Goal: Task Accomplishment & Management: Complete application form

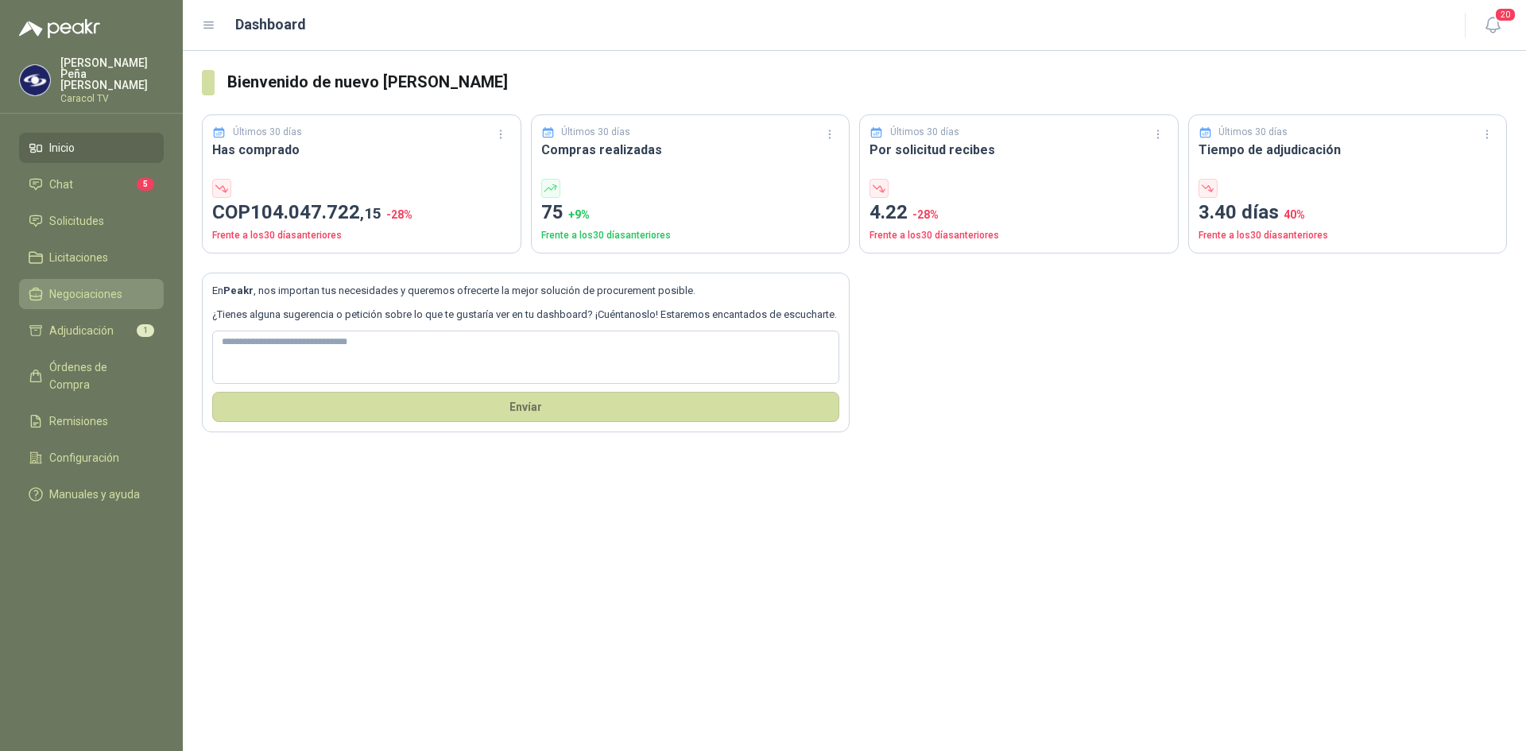
click at [71, 285] on span "Negociaciones" at bounding box center [85, 293] width 73 height 17
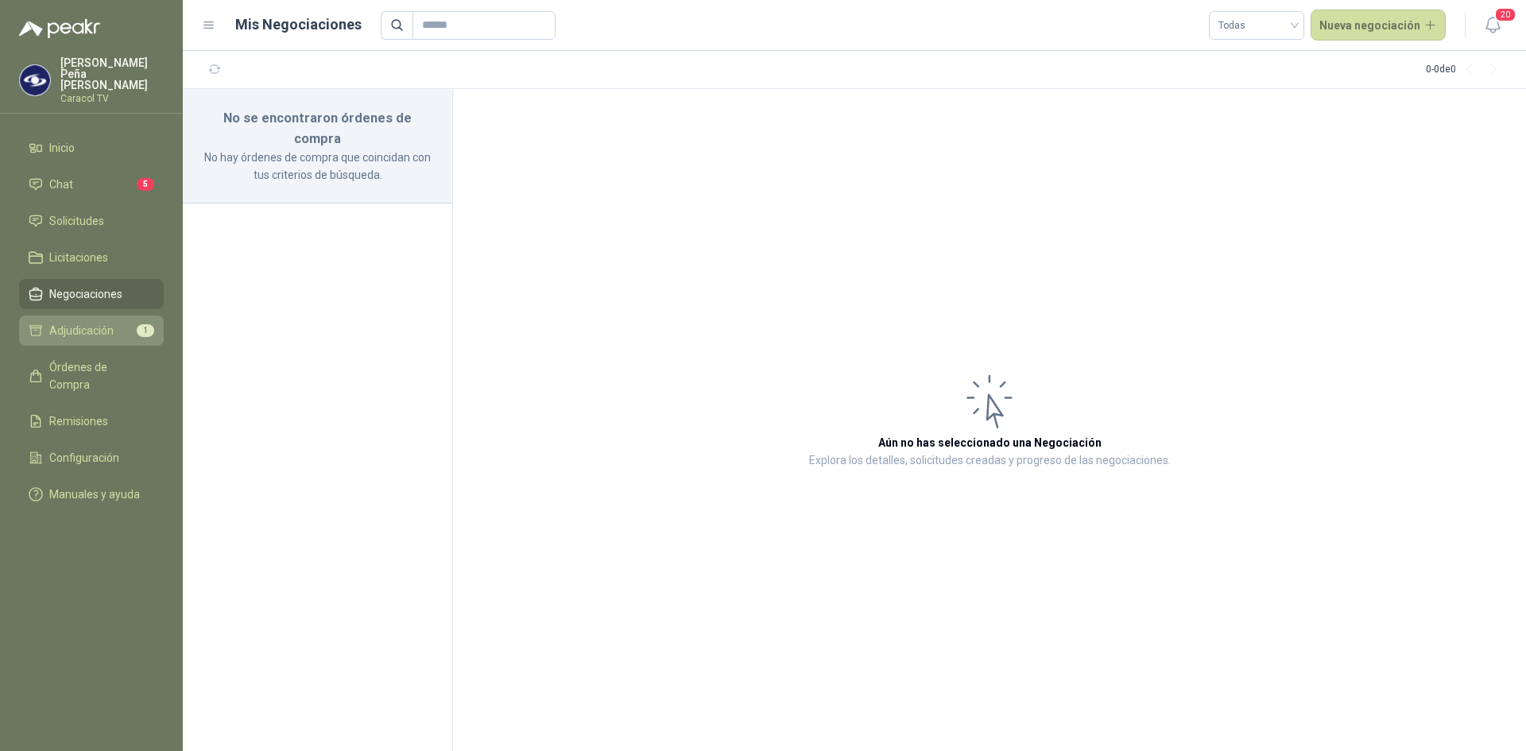
click at [89, 322] on span "Adjudicación" at bounding box center [81, 330] width 64 height 17
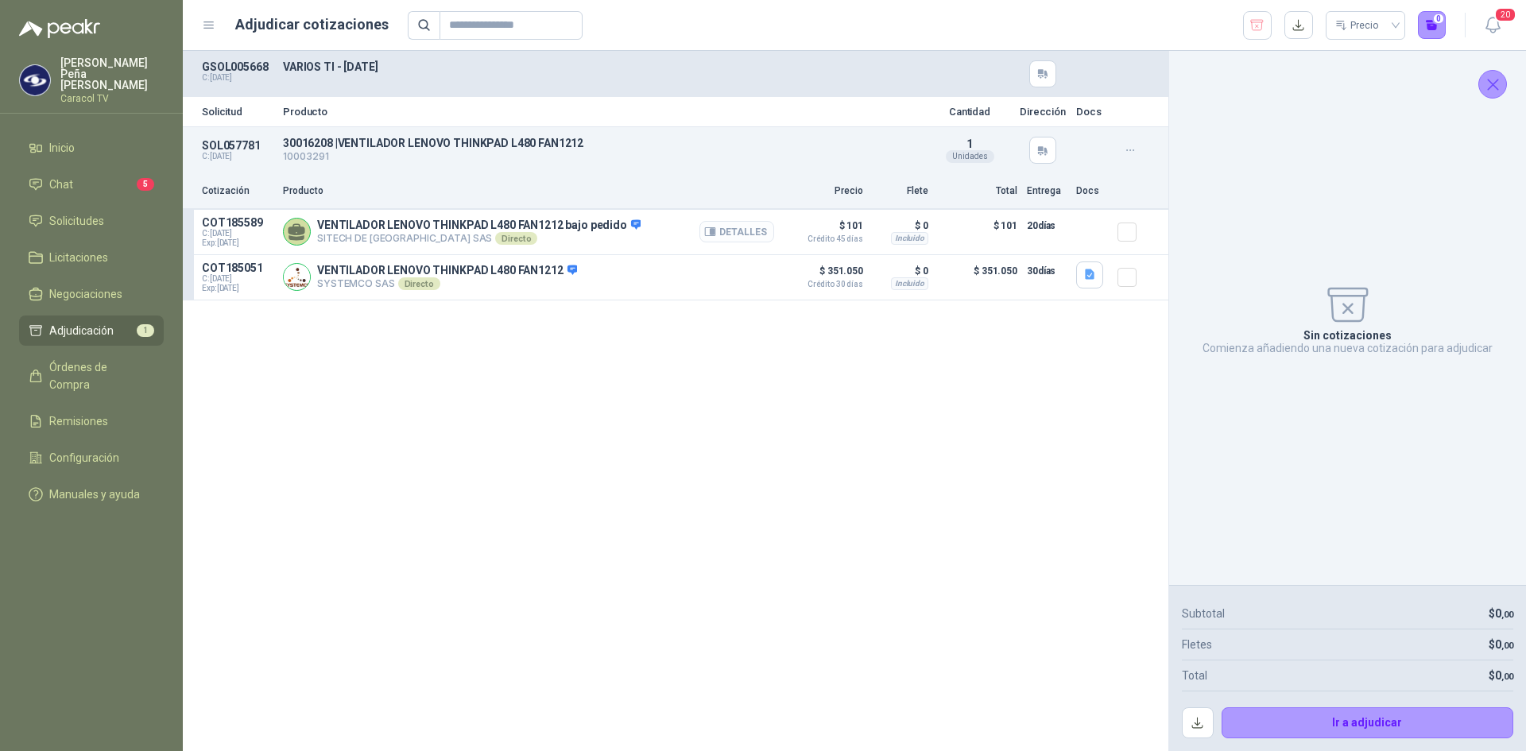
click at [747, 235] on button "Detalles" at bounding box center [737, 231] width 75 height 21
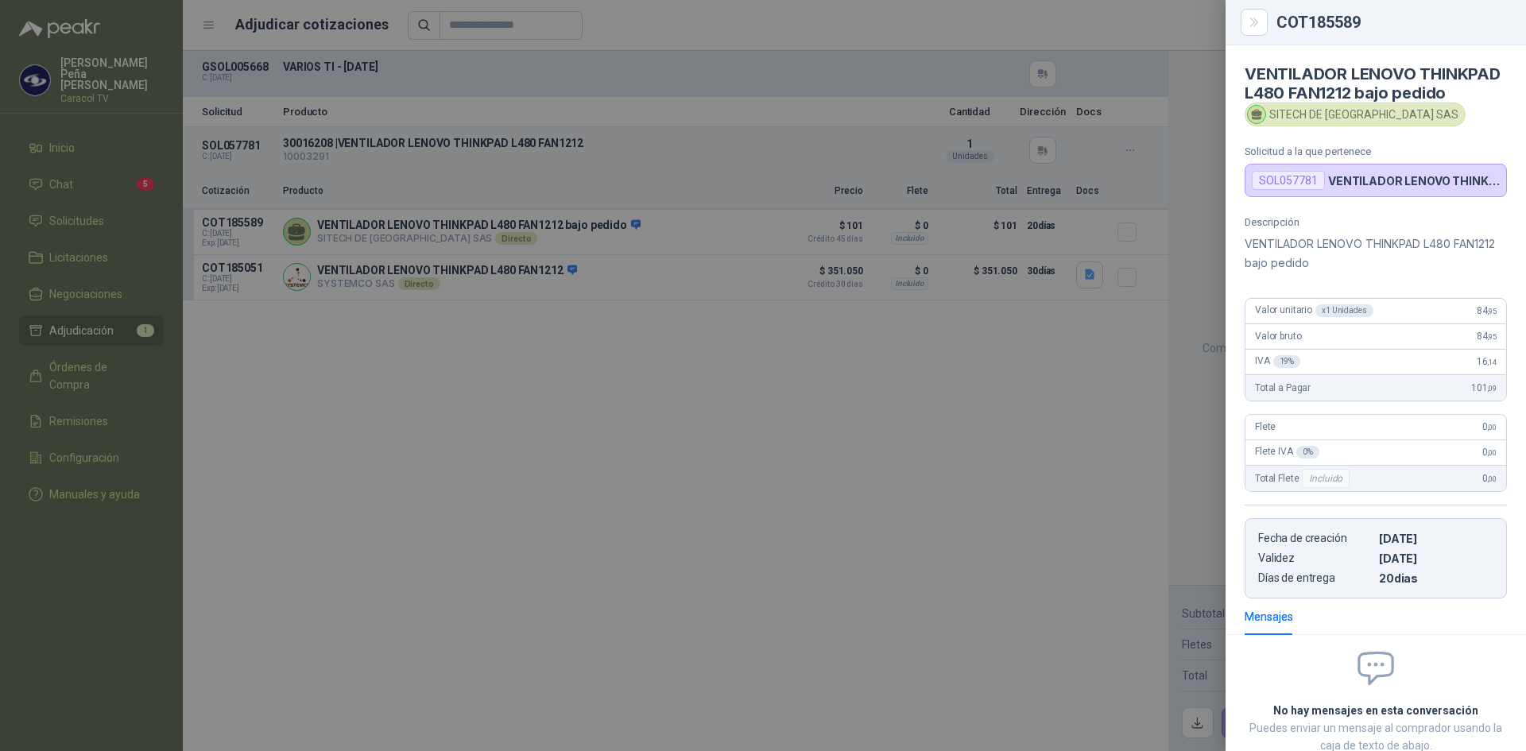
scroll to position [122, 0]
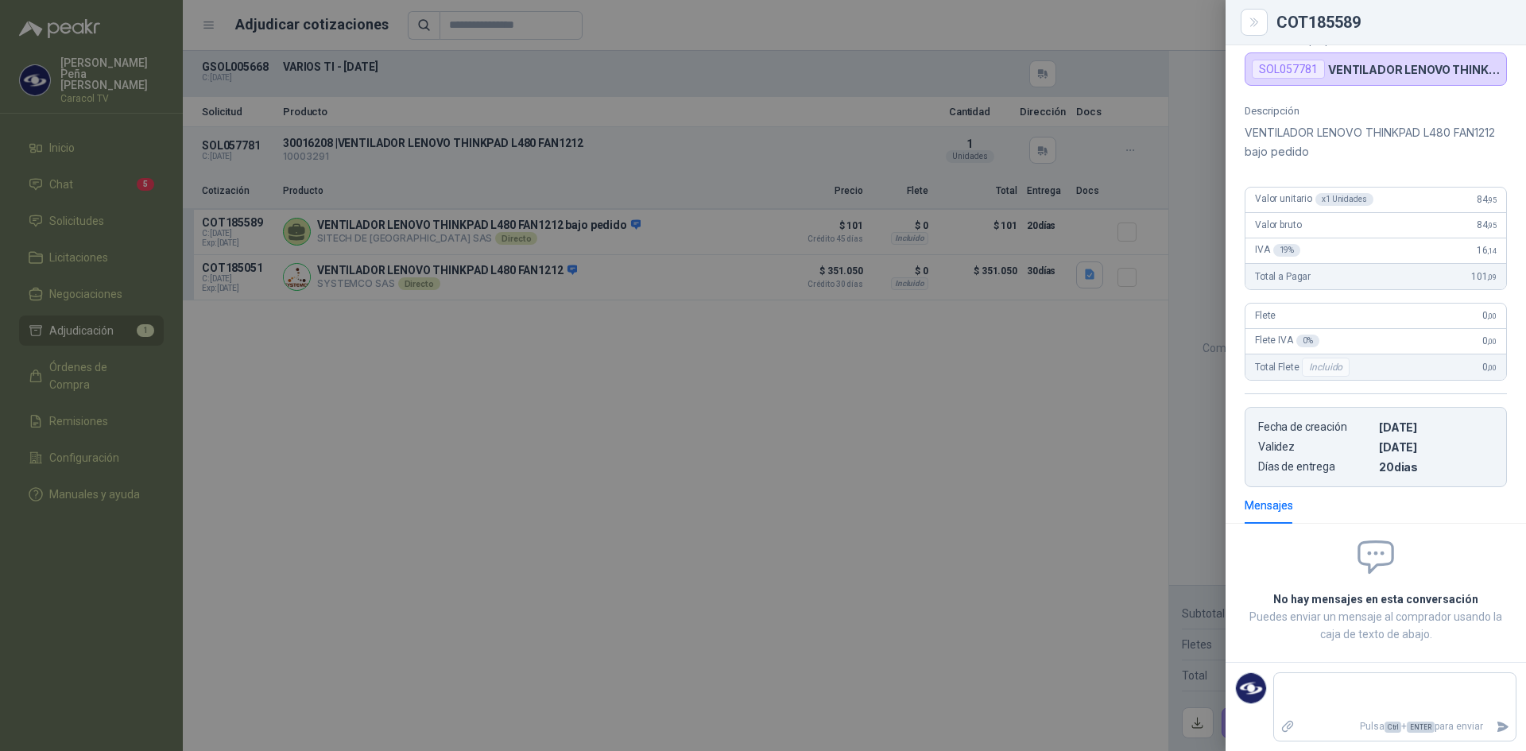
click at [731, 529] on div at bounding box center [763, 375] width 1526 height 751
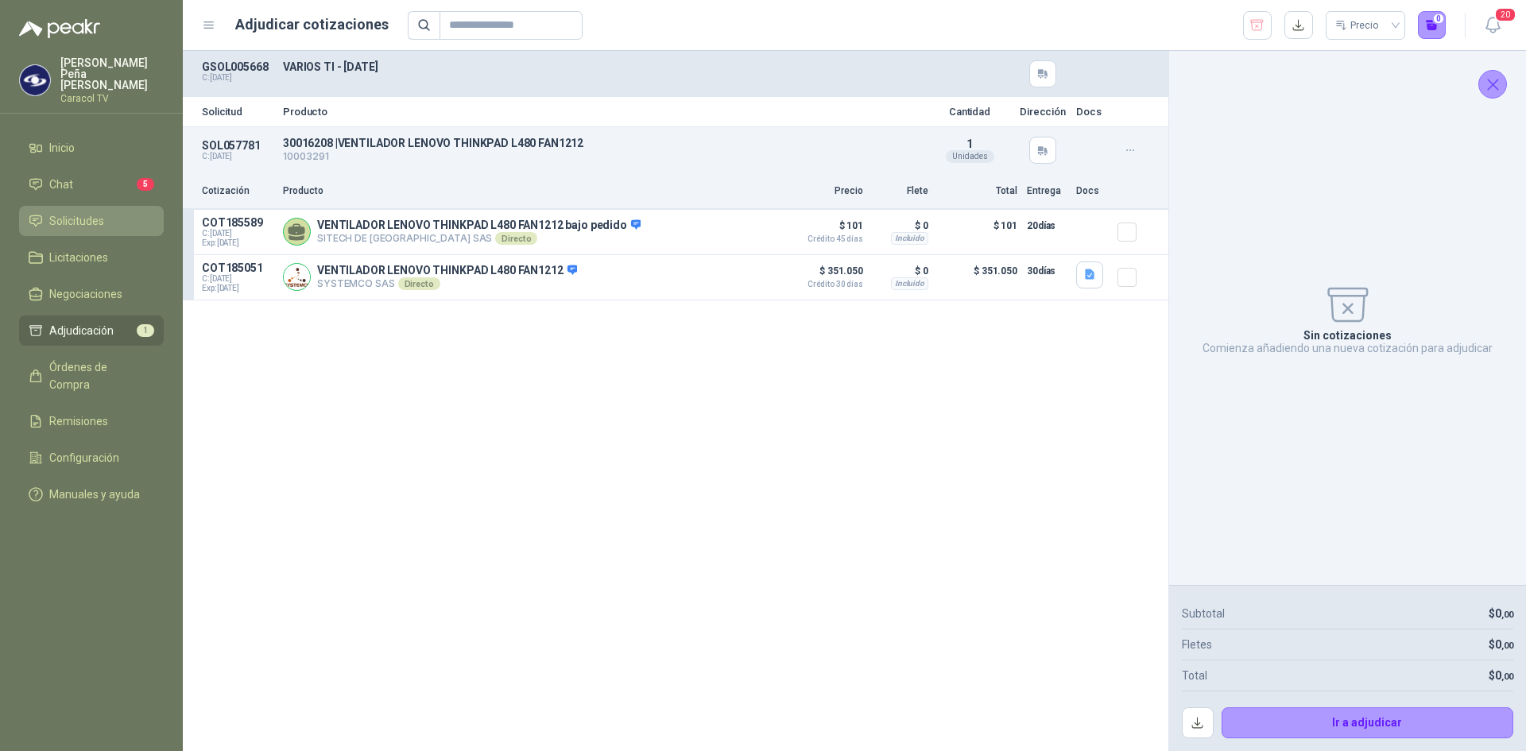
click at [93, 212] on span "Solicitudes" at bounding box center [76, 220] width 55 height 17
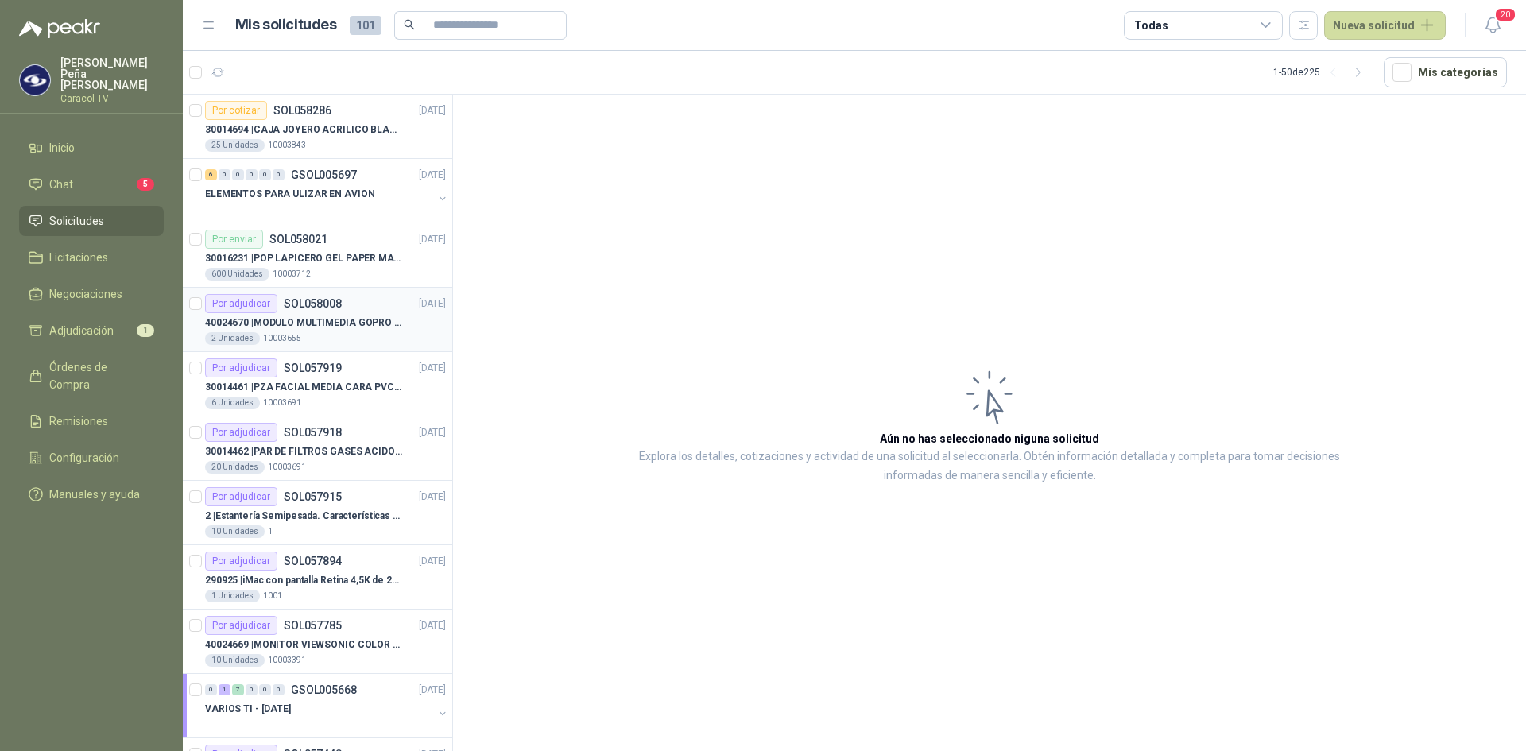
click at [341, 314] on div "40024670 | MODULO MULTIMEDIA GOPRO HERO 12 BLACK" at bounding box center [325, 322] width 241 height 19
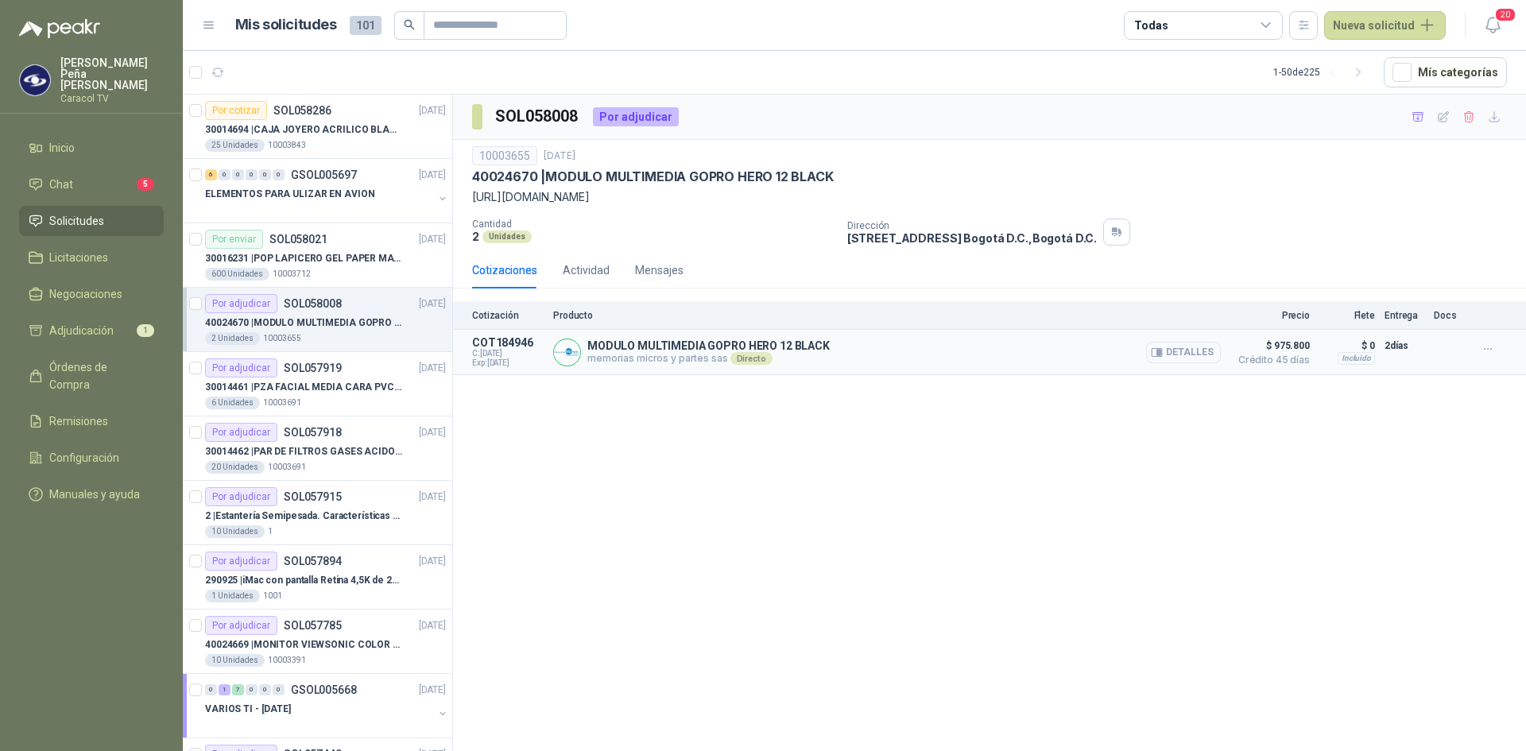
click at [1174, 360] on button "Detalles" at bounding box center [1183, 352] width 75 height 21
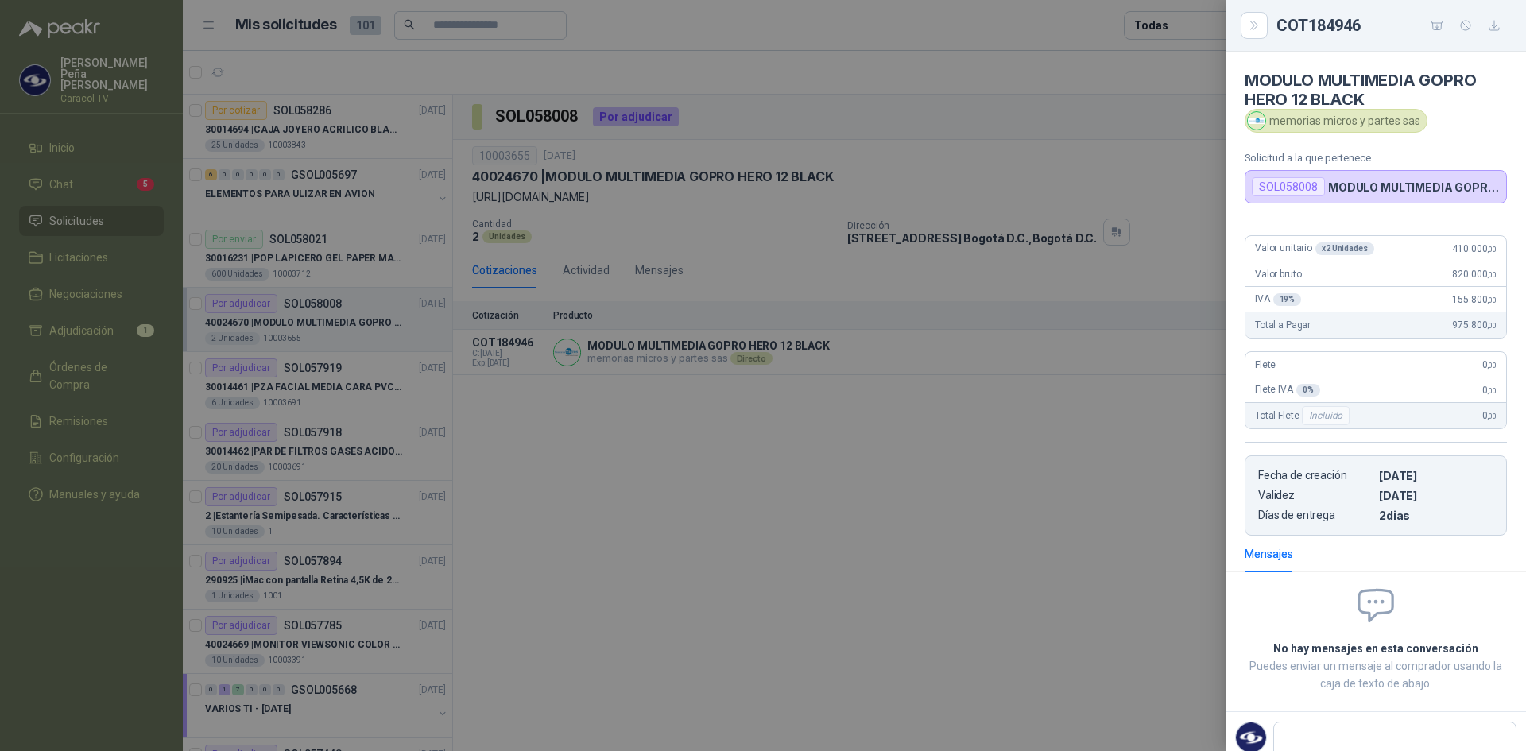
click at [969, 481] on div at bounding box center [763, 375] width 1526 height 751
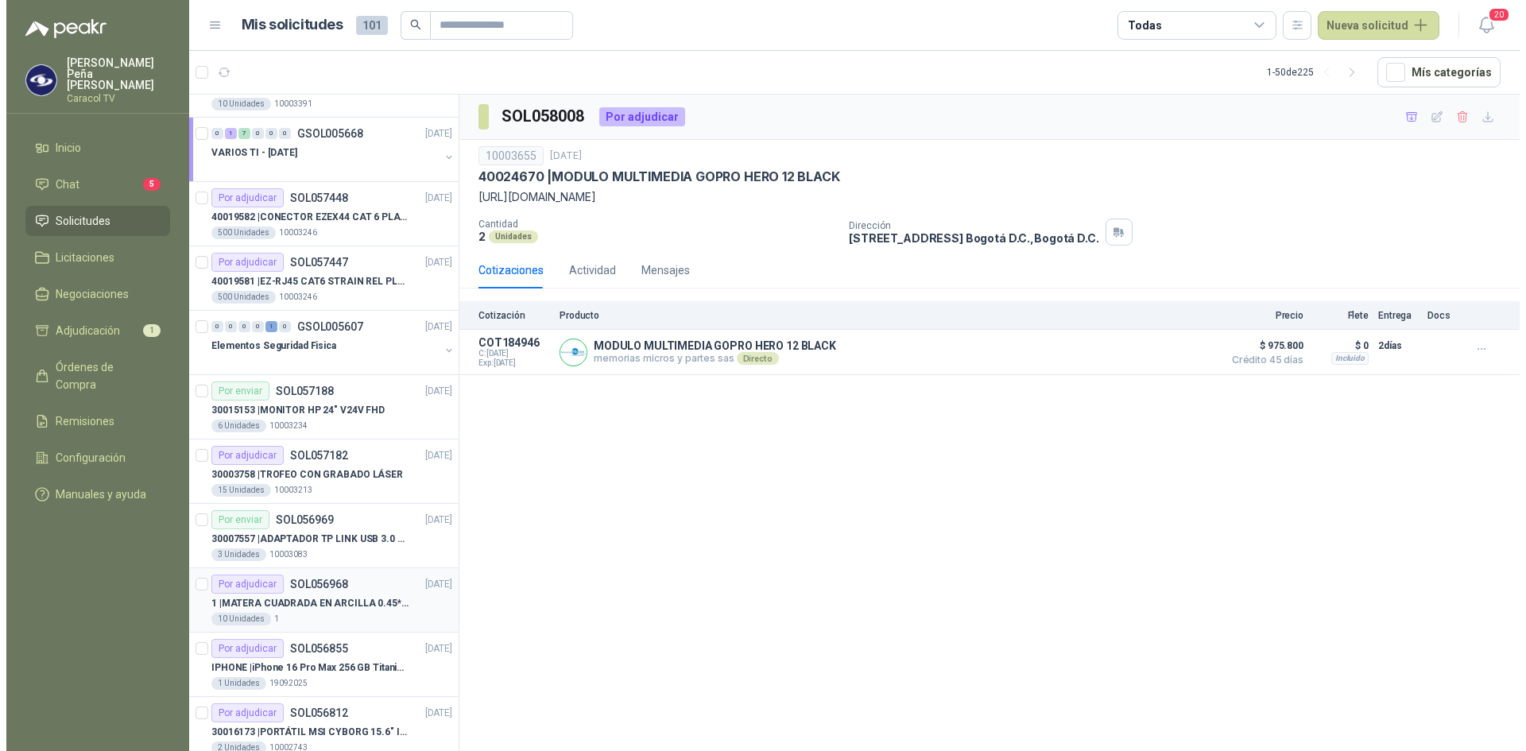
scroll to position [397, 0]
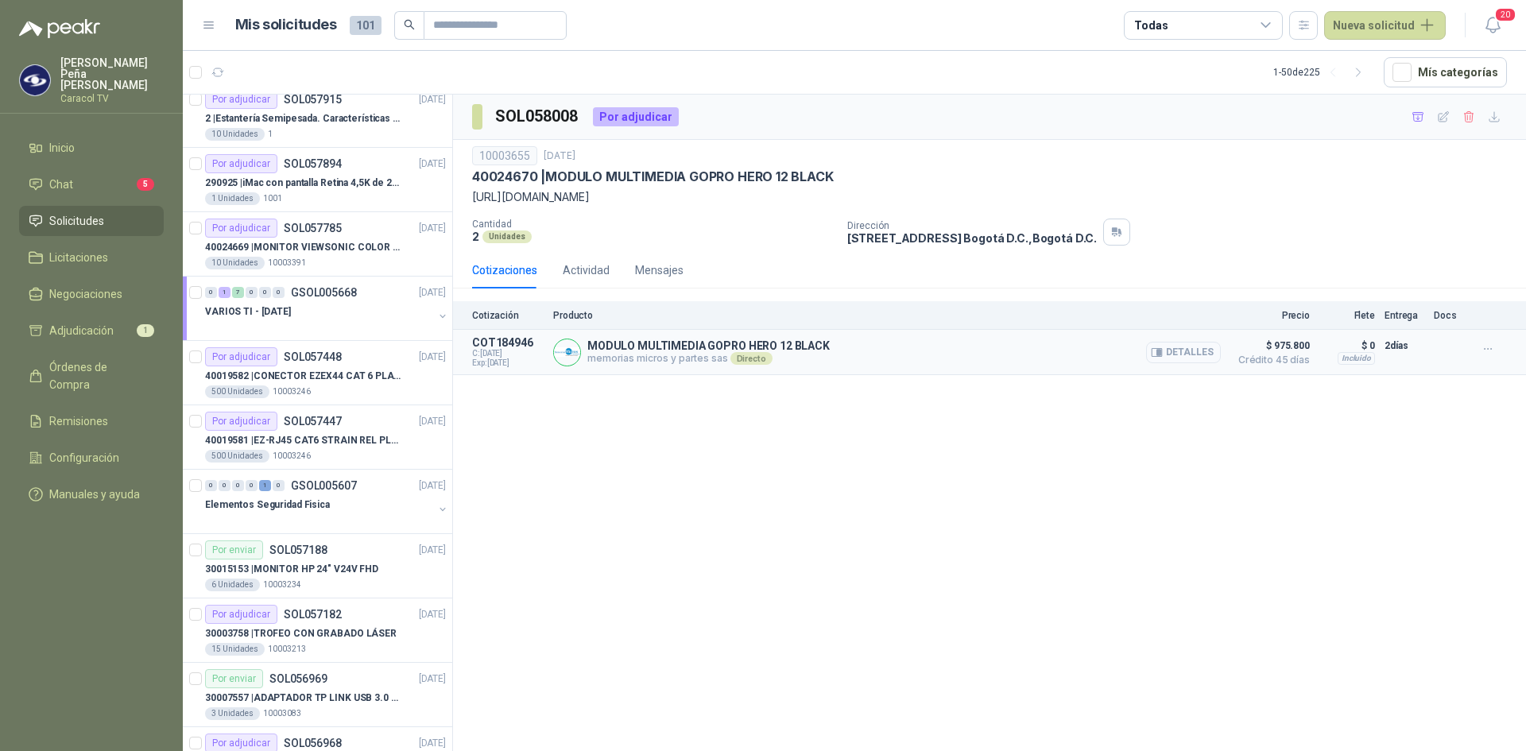
click at [1158, 348] on icon "button" at bounding box center [1157, 353] width 12 height 12
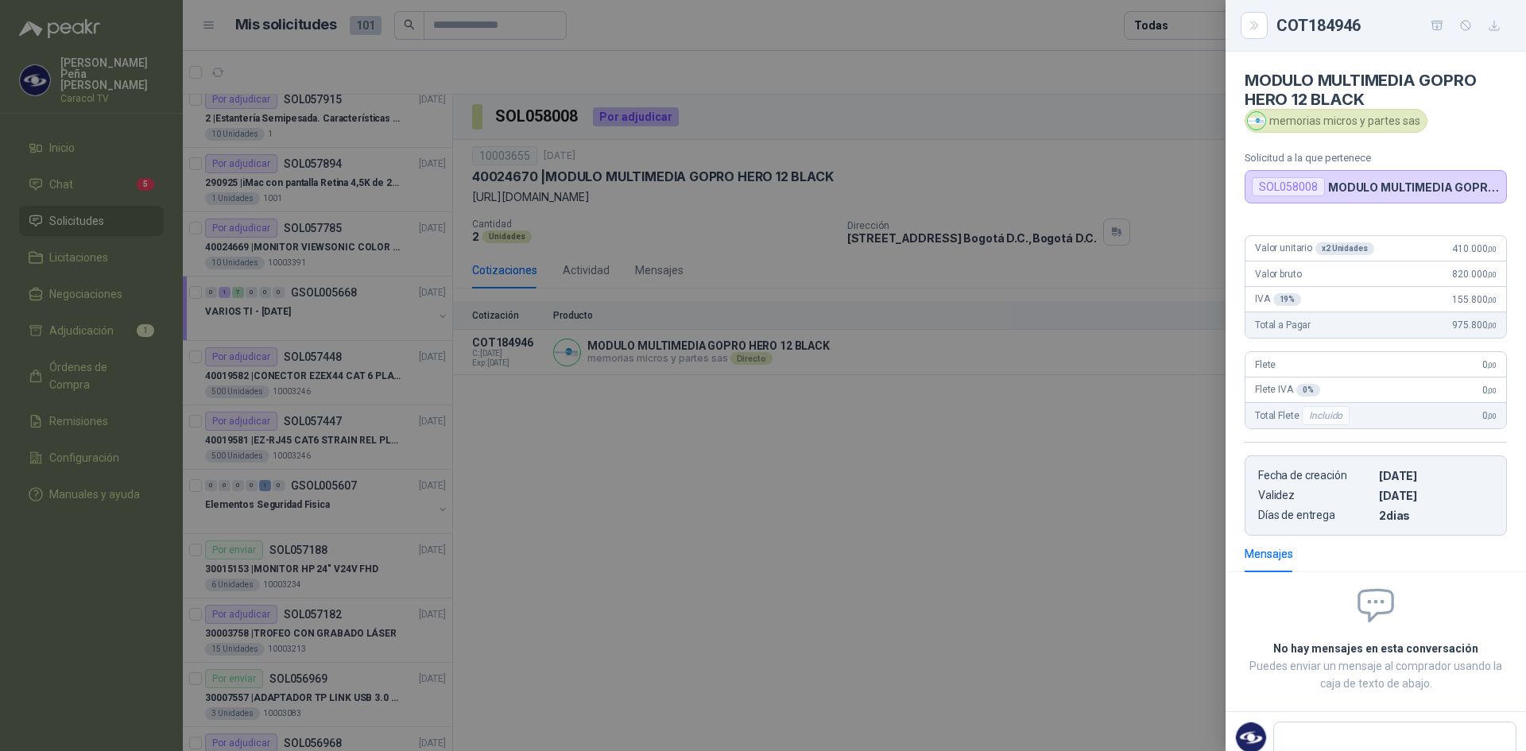
click at [906, 537] on div at bounding box center [763, 375] width 1526 height 751
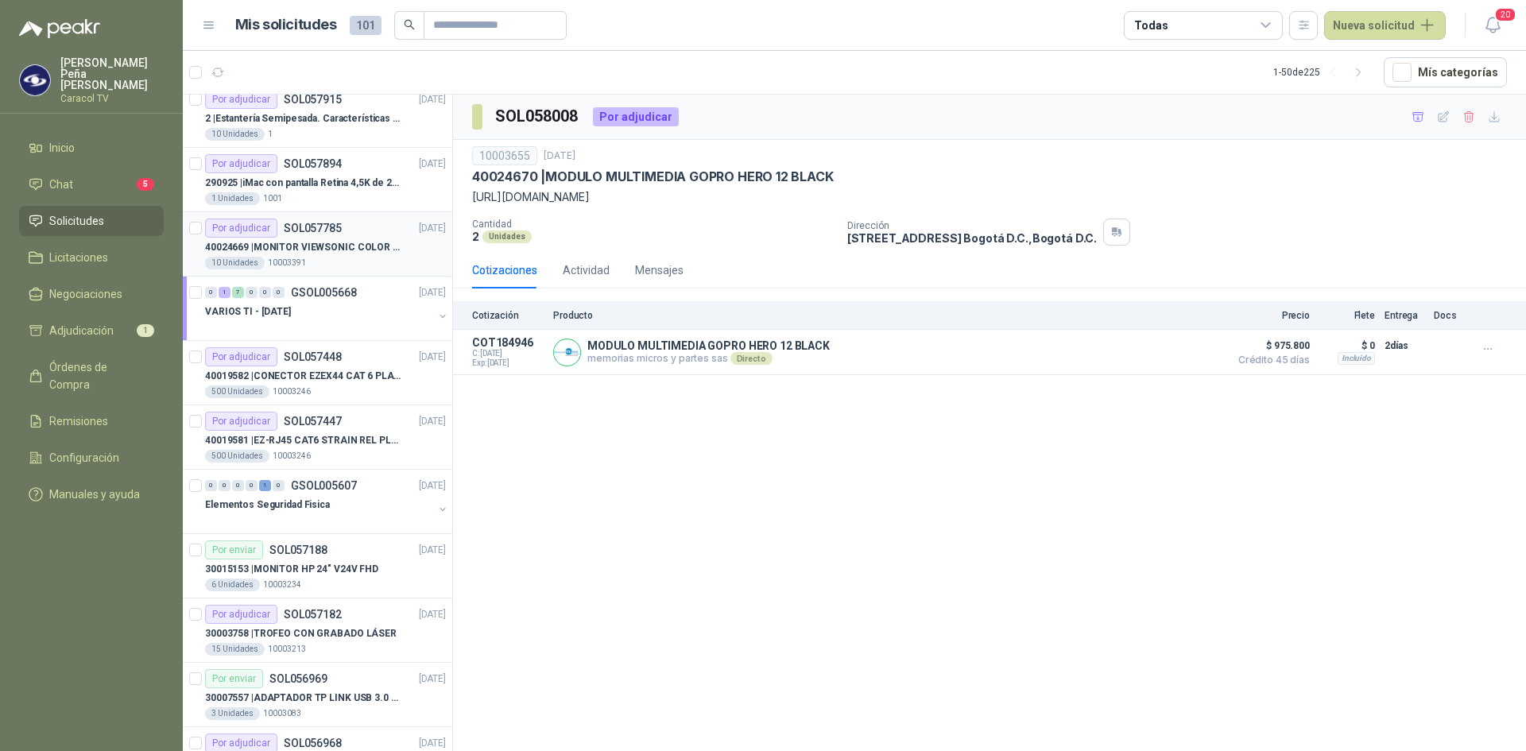
click at [350, 248] on p "40024669 | MONITOR VIEWSONIC COLOR PRO VP2786-4K" at bounding box center [304, 247] width 198 height 15
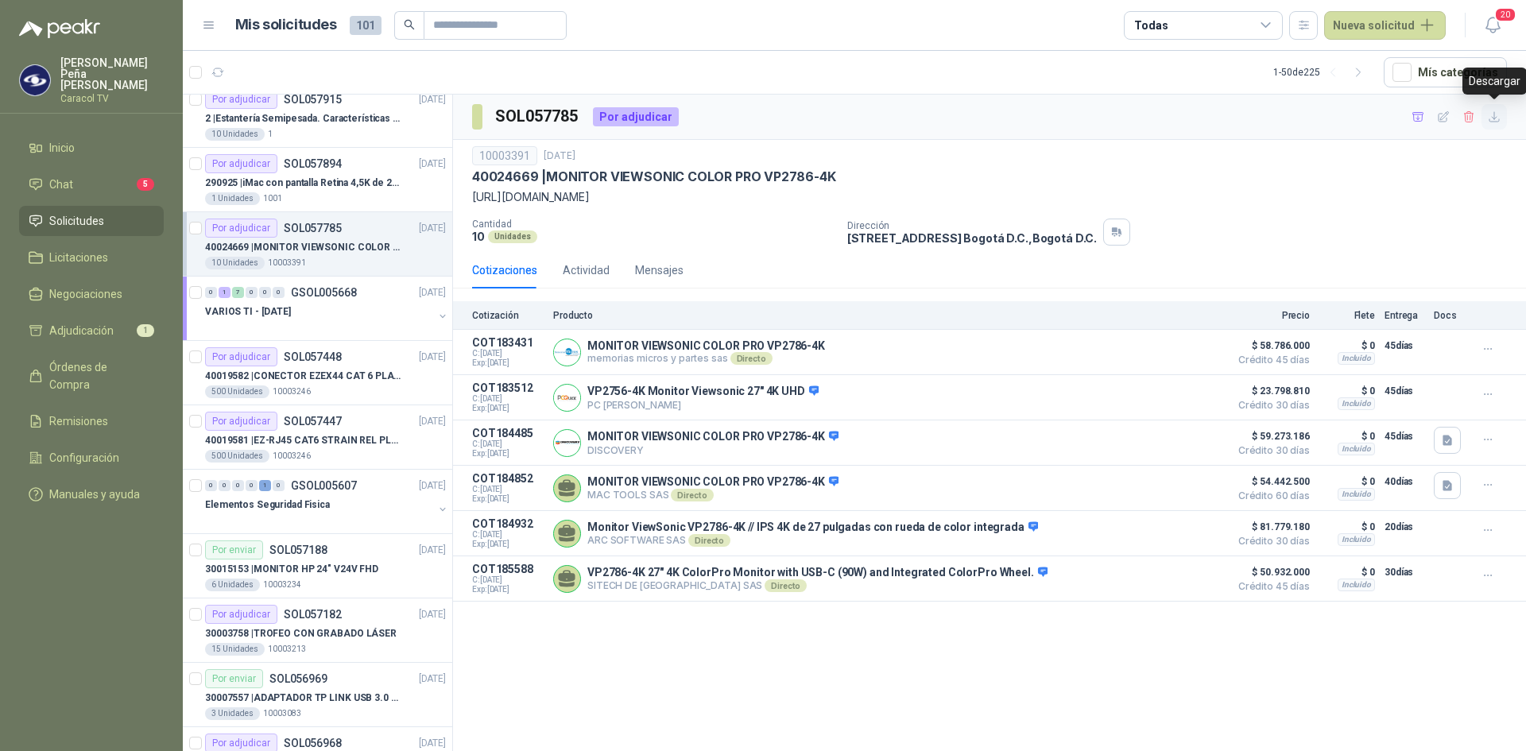
click at [1495, 118] on icon "button" at bounding box center [1495, 117] width 10 height 10
click at [58, 322] on span "Adjudicación" at bounding box center [81, 330] width 64 height 17
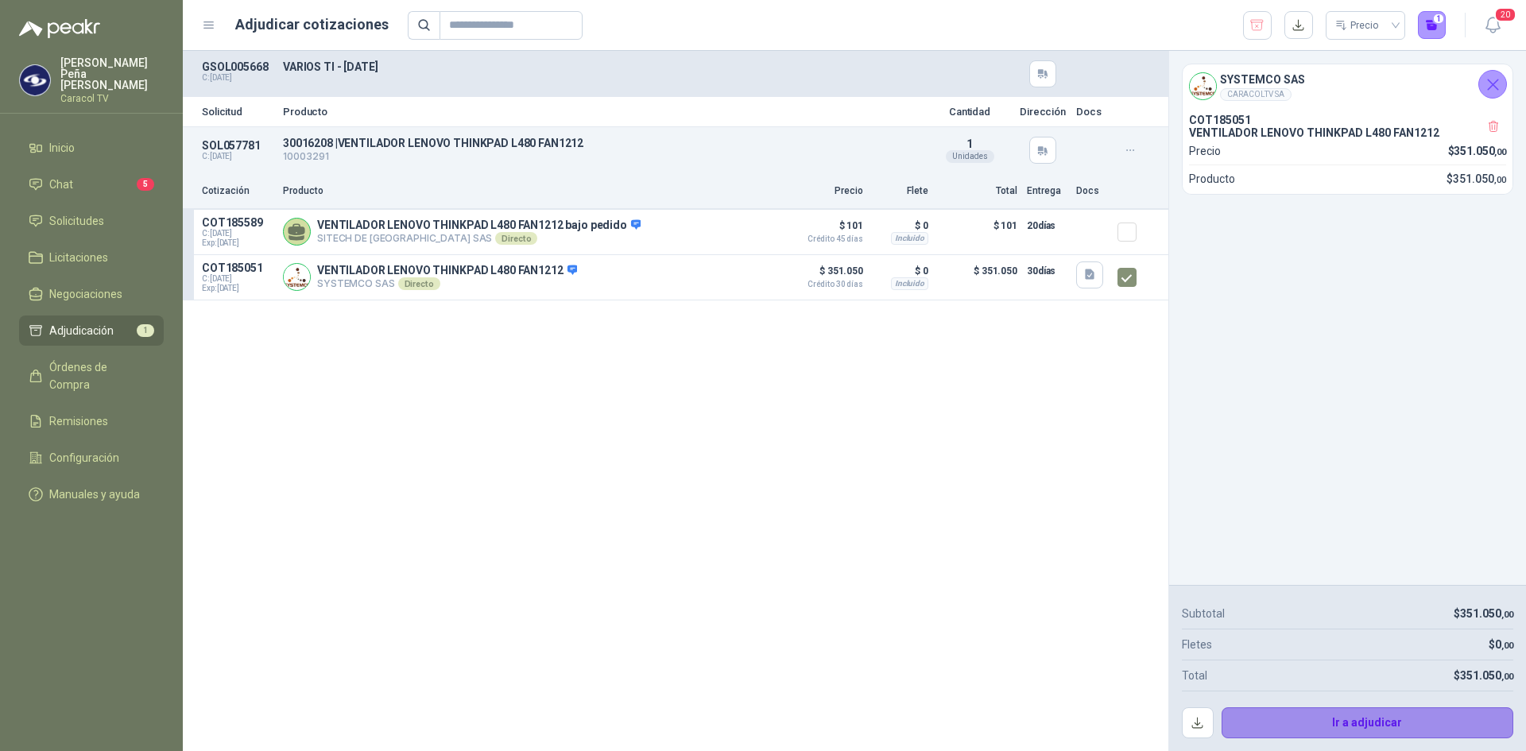
click at [1375, 723] on button "Ir a adjudicar" at bounding box center [1368, 724] width 293 height 32
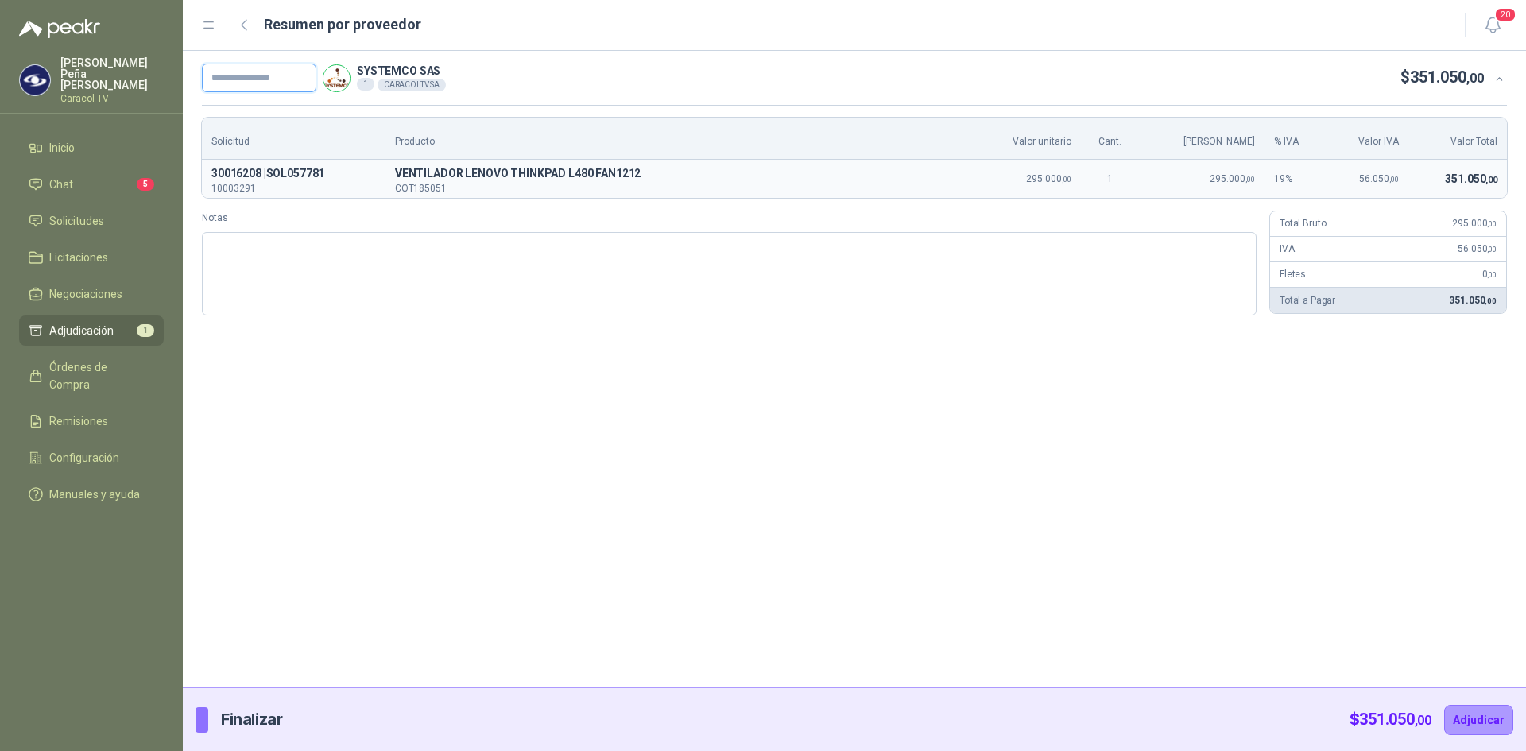
click at [236, 70] on input "text" at bounding box center [259, 78] width 114 height 29
paste input "**********"
type input "**********"
click at [1195, 447] on div "**********" at bounding box center [855, 369] width 1344 height 637
click at [1487, 717] on button "Adjudicar" at bounding box center [1478, 720] width 69 height 30
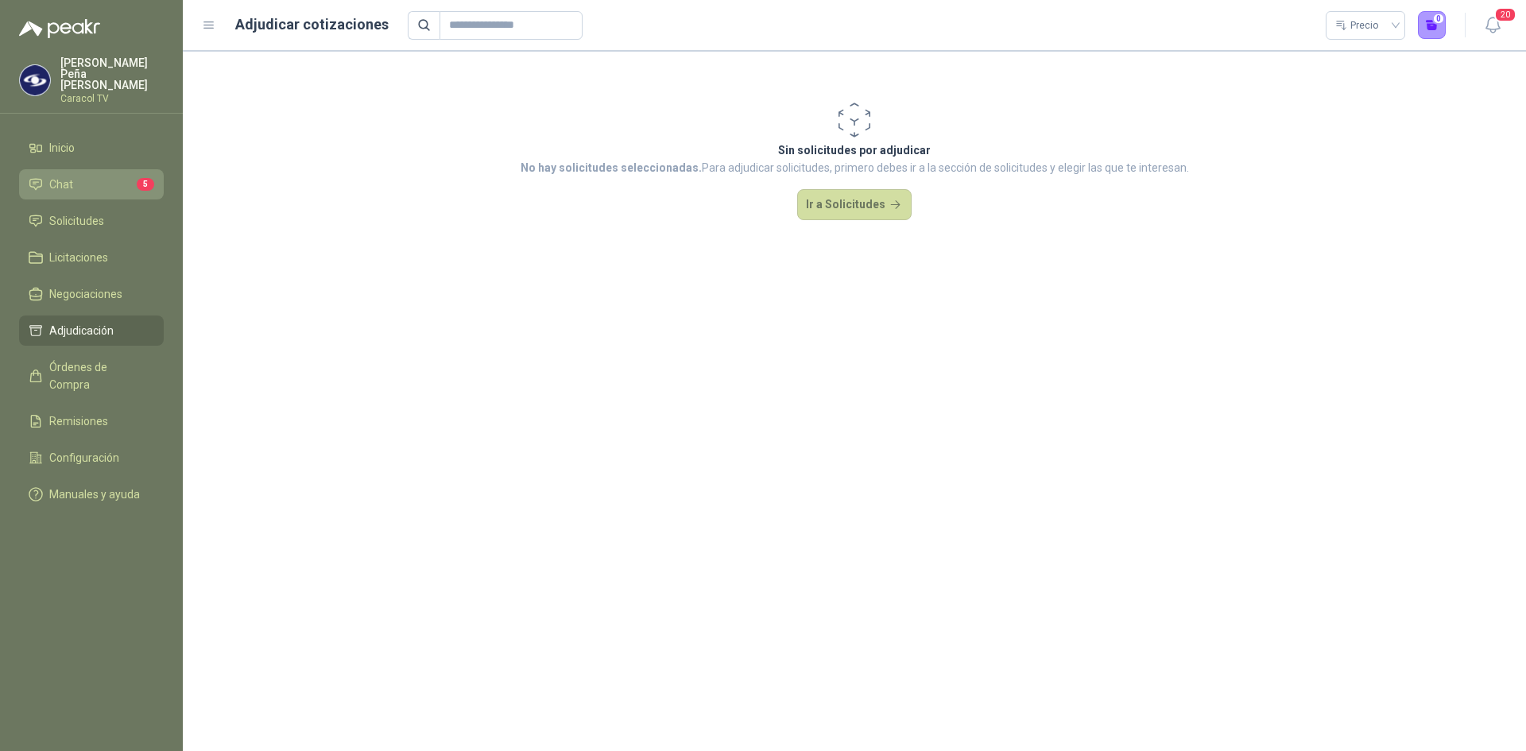
click at [62, 176] on span "Chat" at bounding box center [61, 184] width 24 height 17
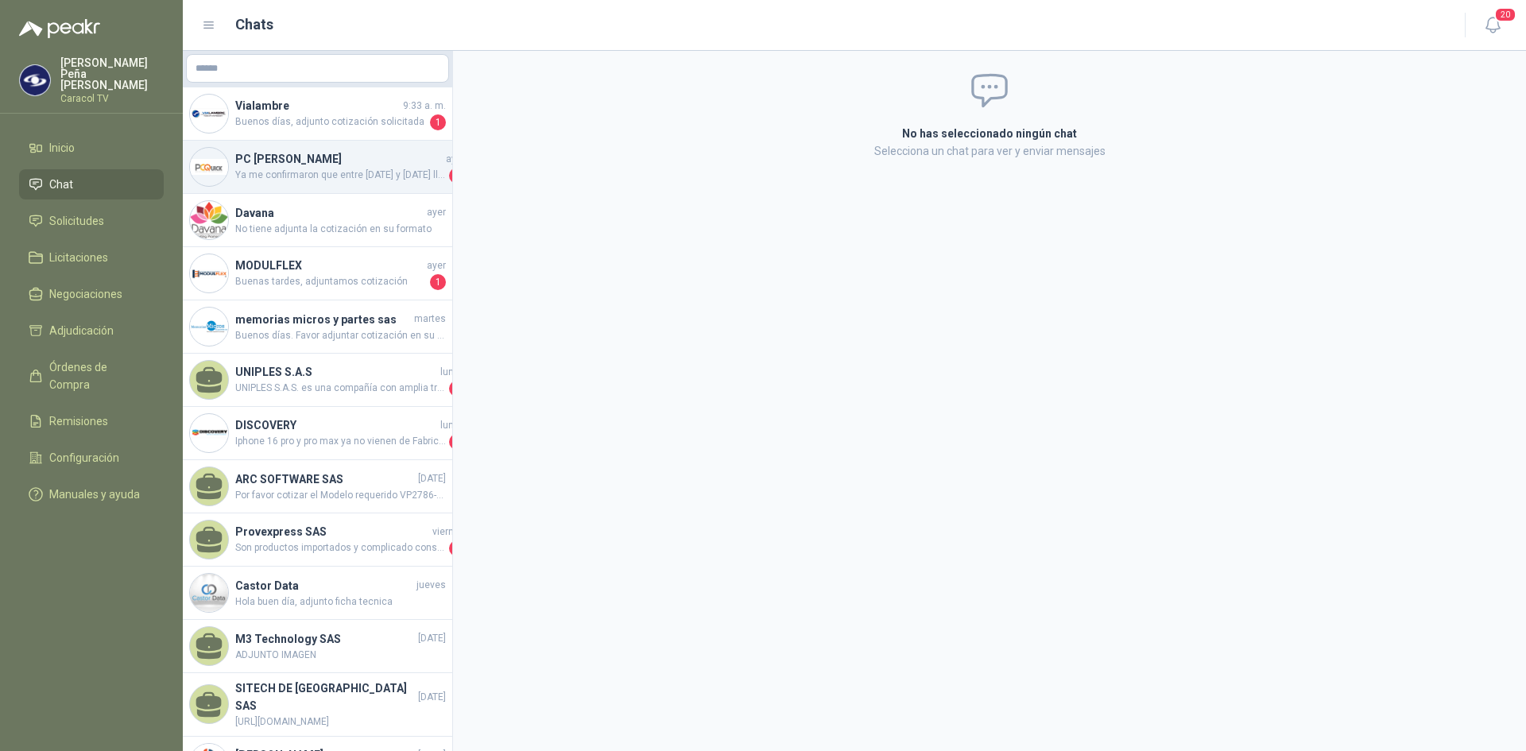
click at [289, 157] on h4 "PC [PERSON_NAME]" at bounding box center [338, 158] width 207 height 17
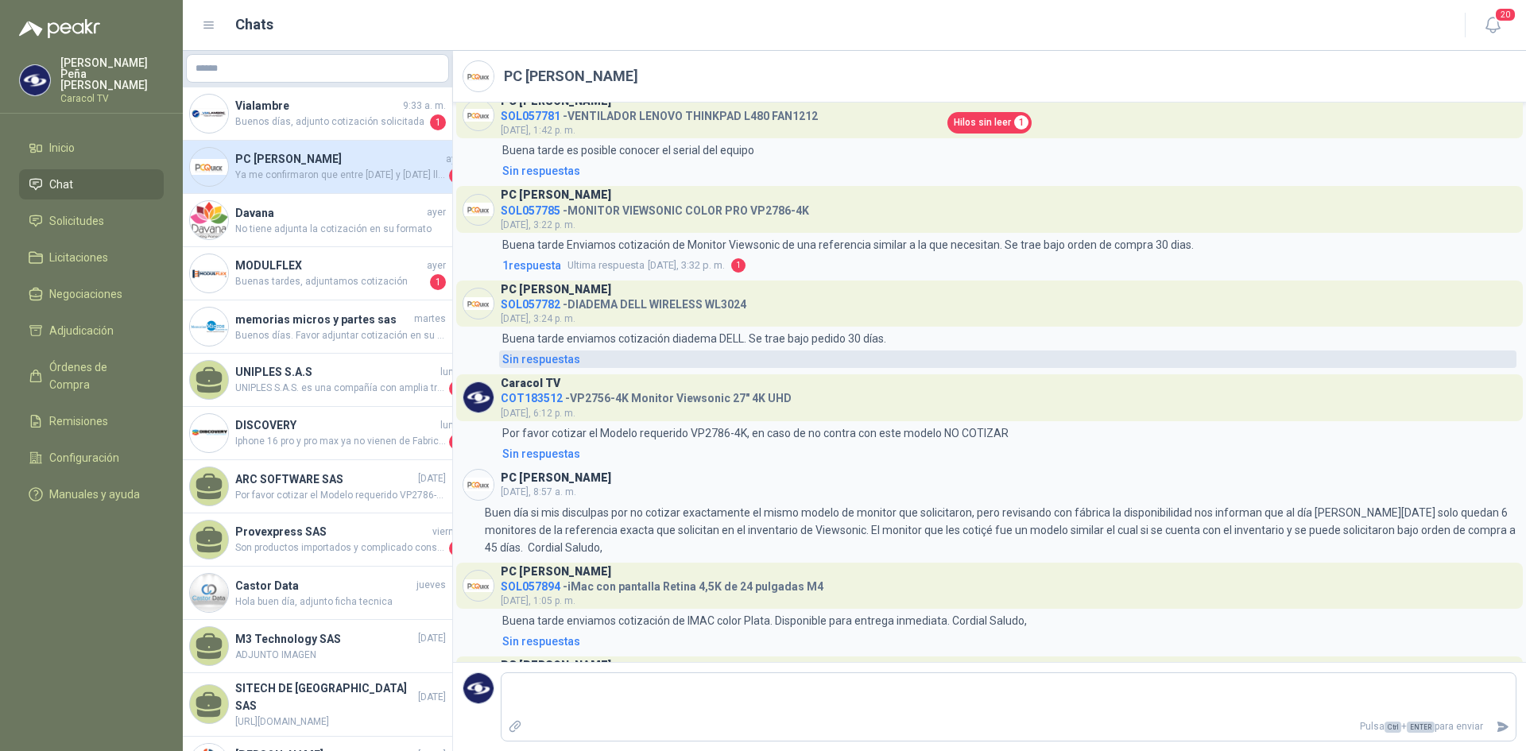
scroll to position [313, 0]
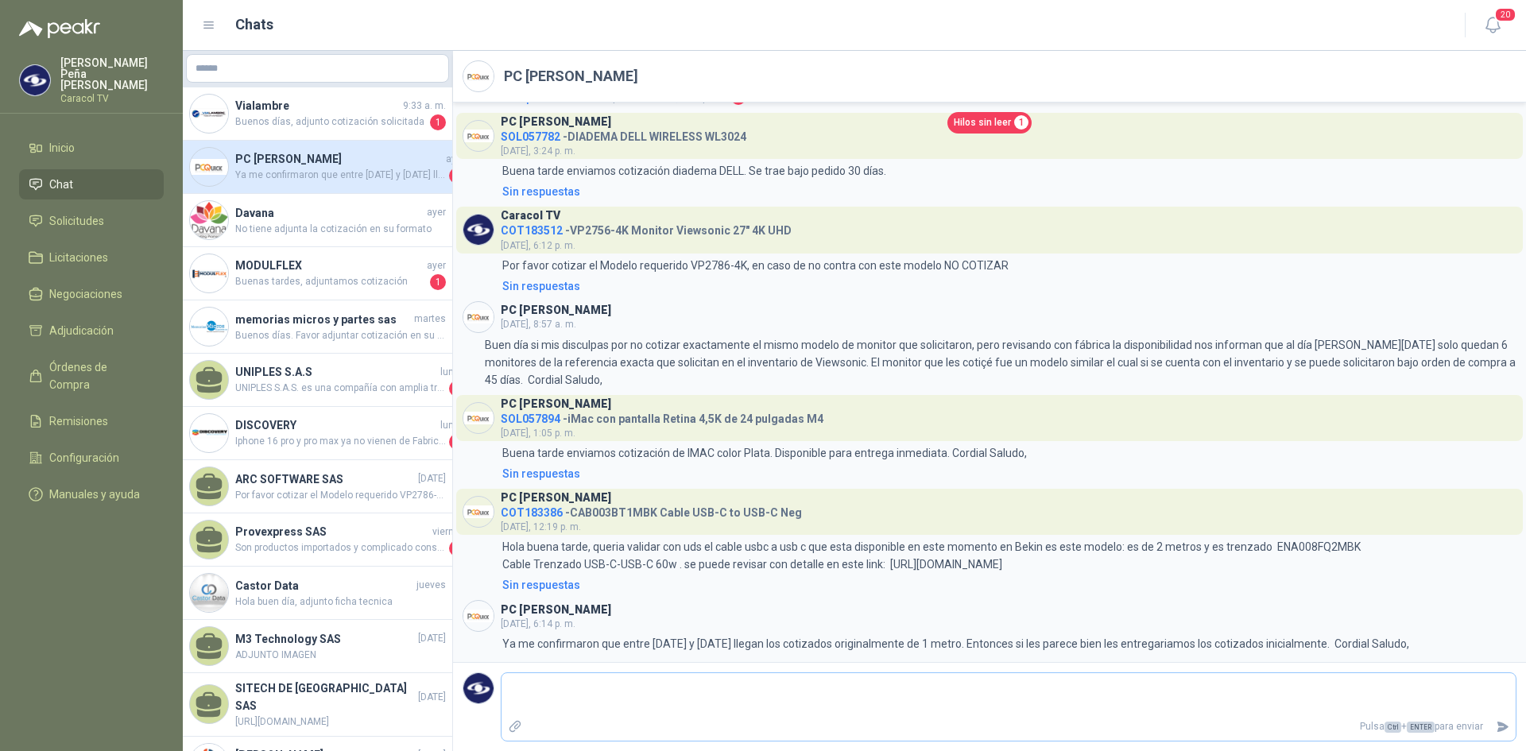
click at [837, 696] on textarea at bounding box center [1009, 695] width 1014 height 37
click at [91, 212] on span "Solicitudes" at bounding box center [76, 220] width 55 height 17
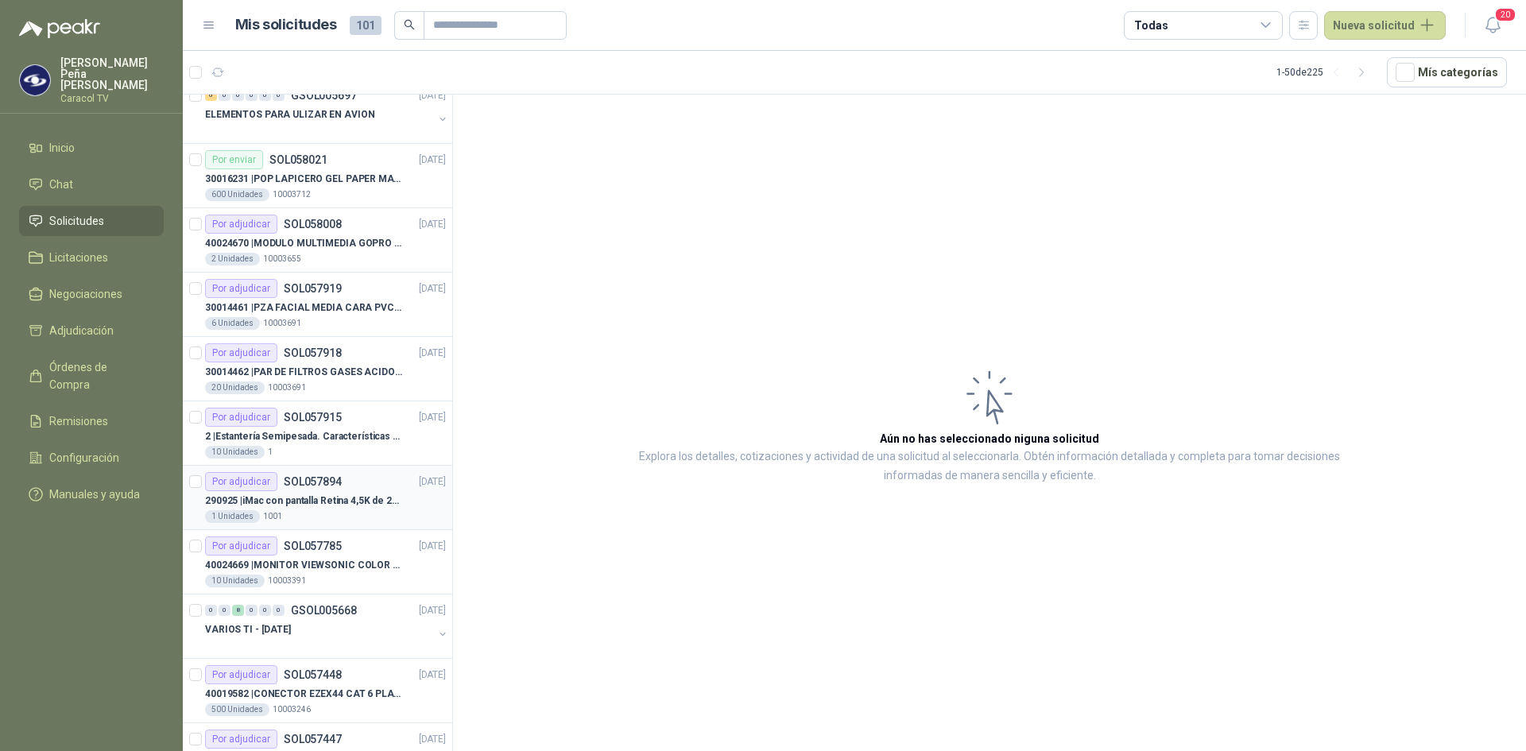
scroll to position [159, 0]
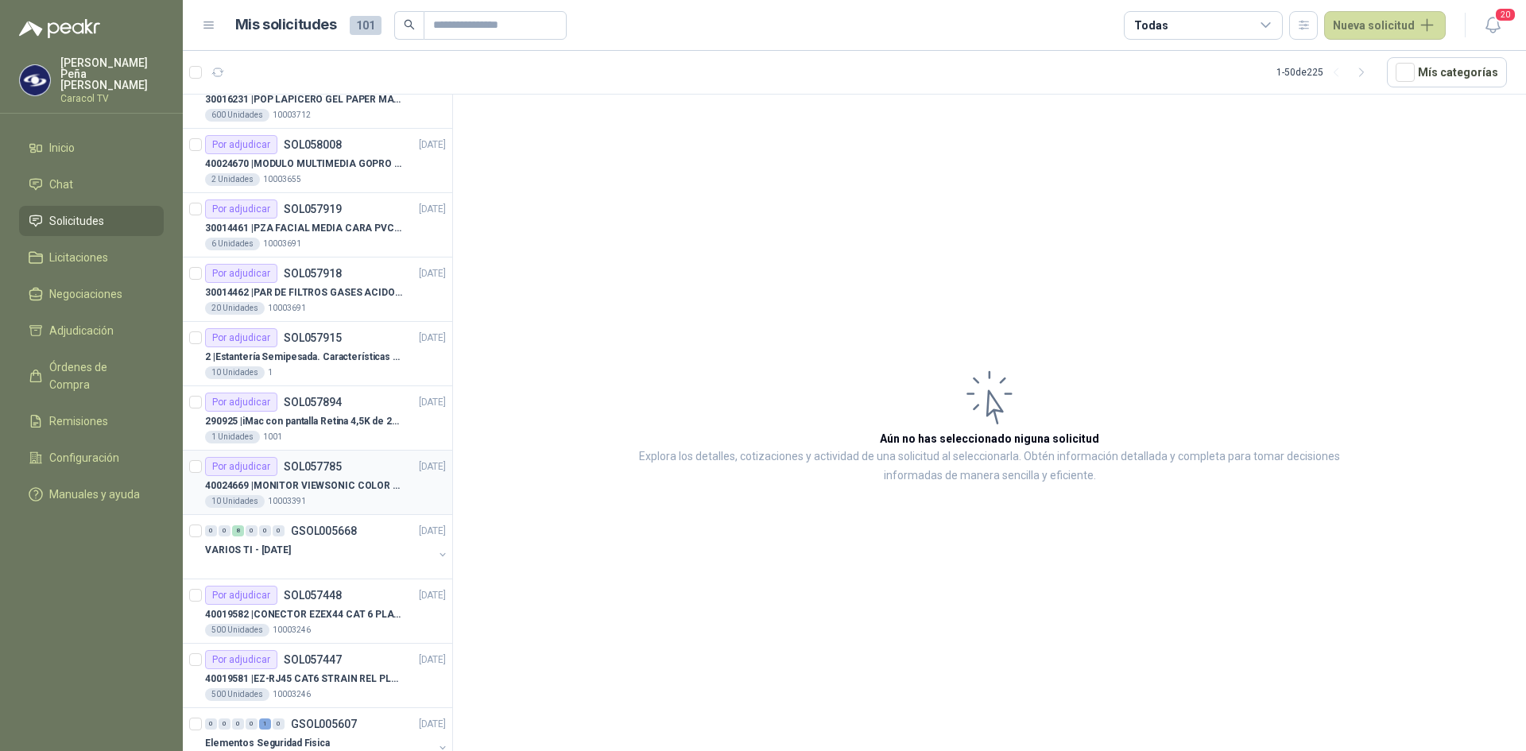
click at [346, 486] on p "40024669 | MONITOR VIEWSONIC COLOR PRO VP2786-4K" at bounding box center [304, 486] width 198 height 15
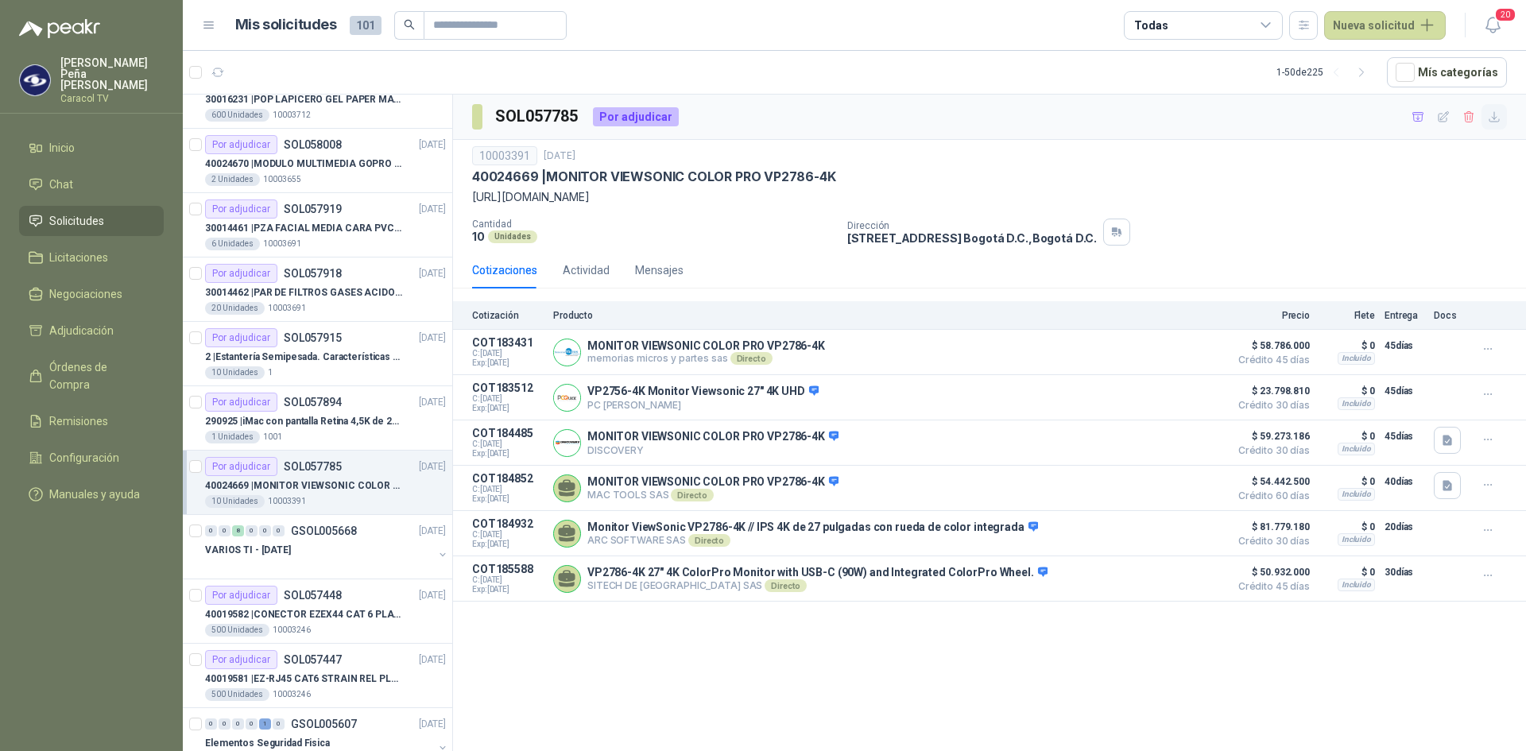
click at [1499, 117] on icon "button" at bounding box center [1495, 118] width 14 height 14
click at [1416, 118] on icon "button" at bounding box center [1419, 118] width 14 height 14
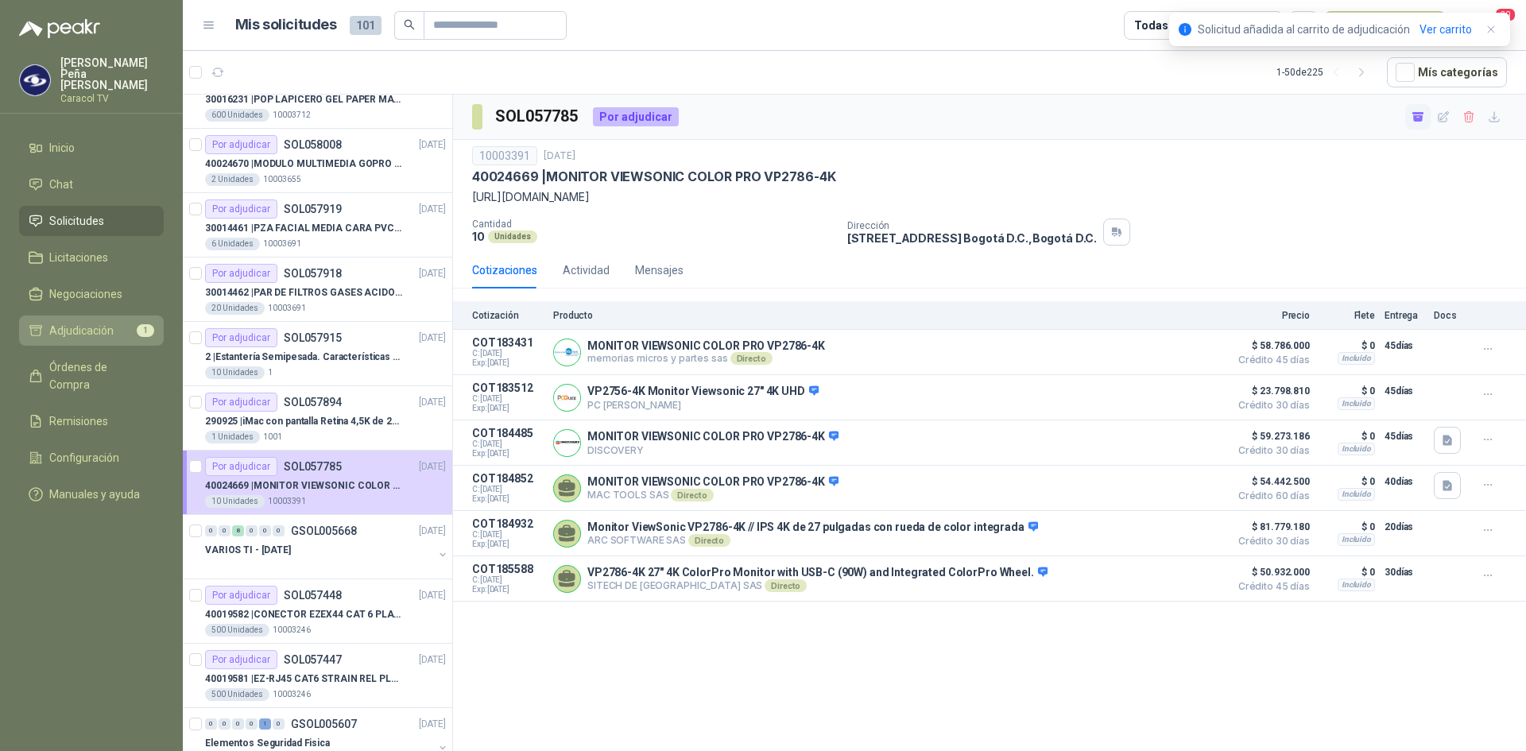
click at [90, 322] on span "Adjudicación" at bounding box center [81, 330] width 64 height 17
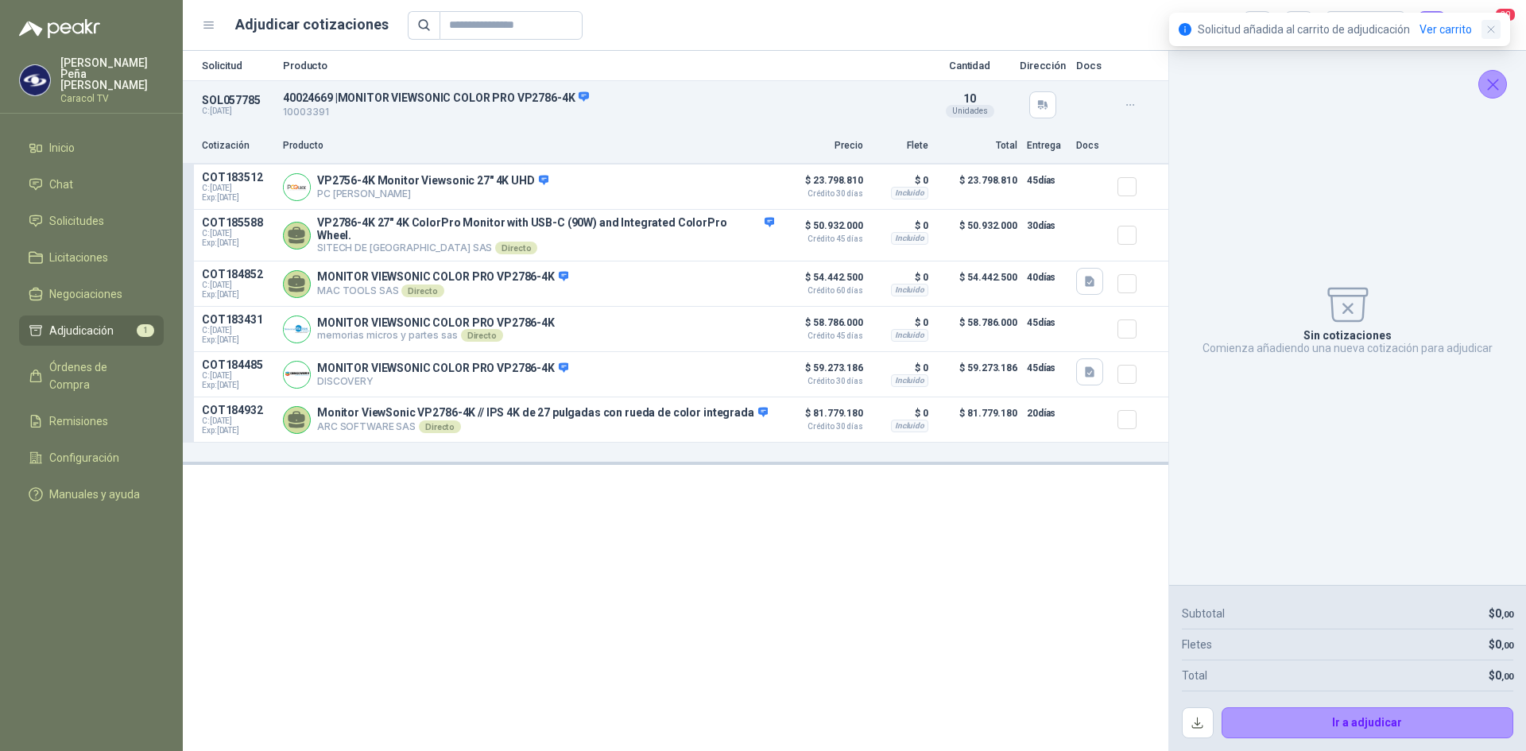
click at [1494, 30] on icon "button" at bounding box center [1492, 30] width 14 height 14
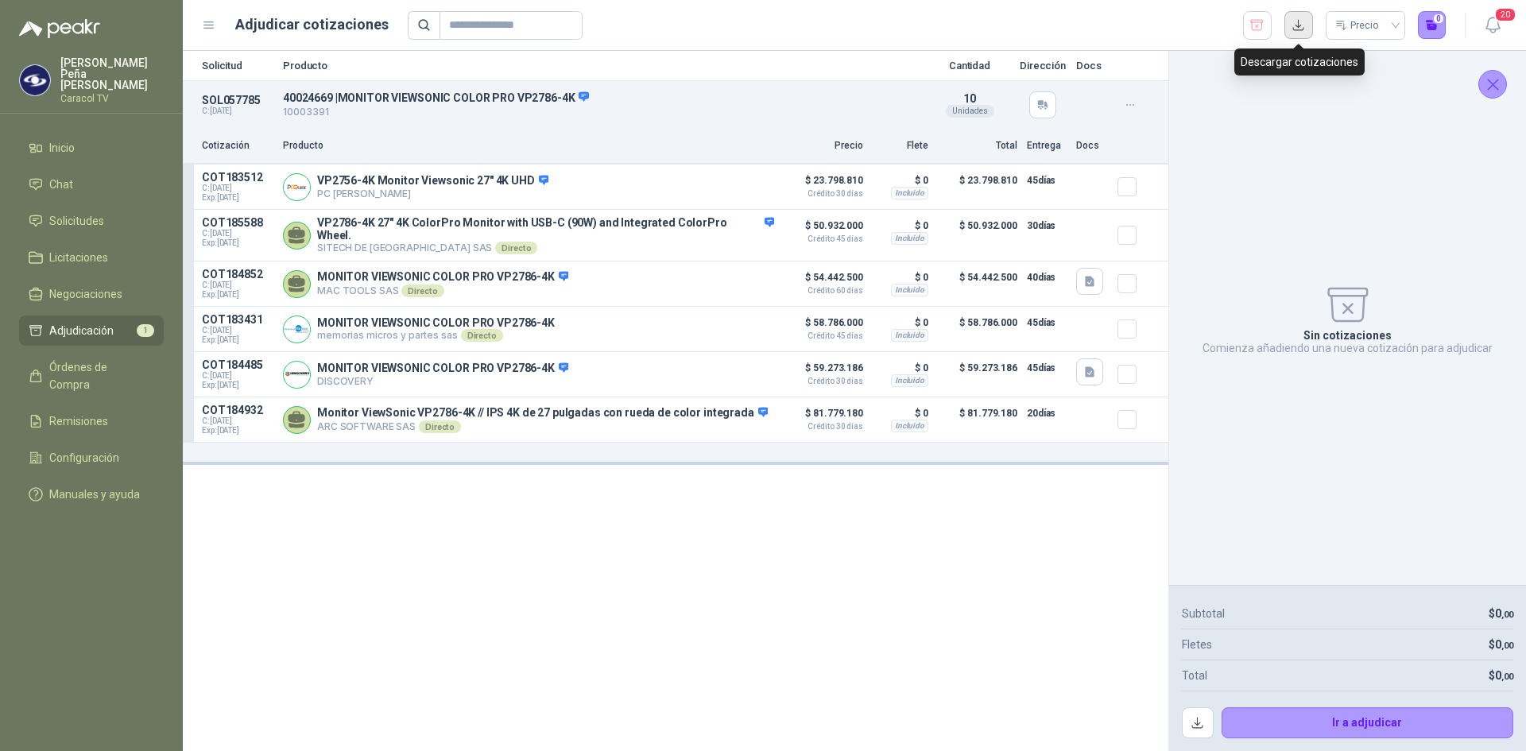
click at [1293, 23] on button "button" at bounding box center [1299, 25] width 29 height 29
click at [1253, 21] on icon "button" at bounding box center [1257, 25] width 15 height 16
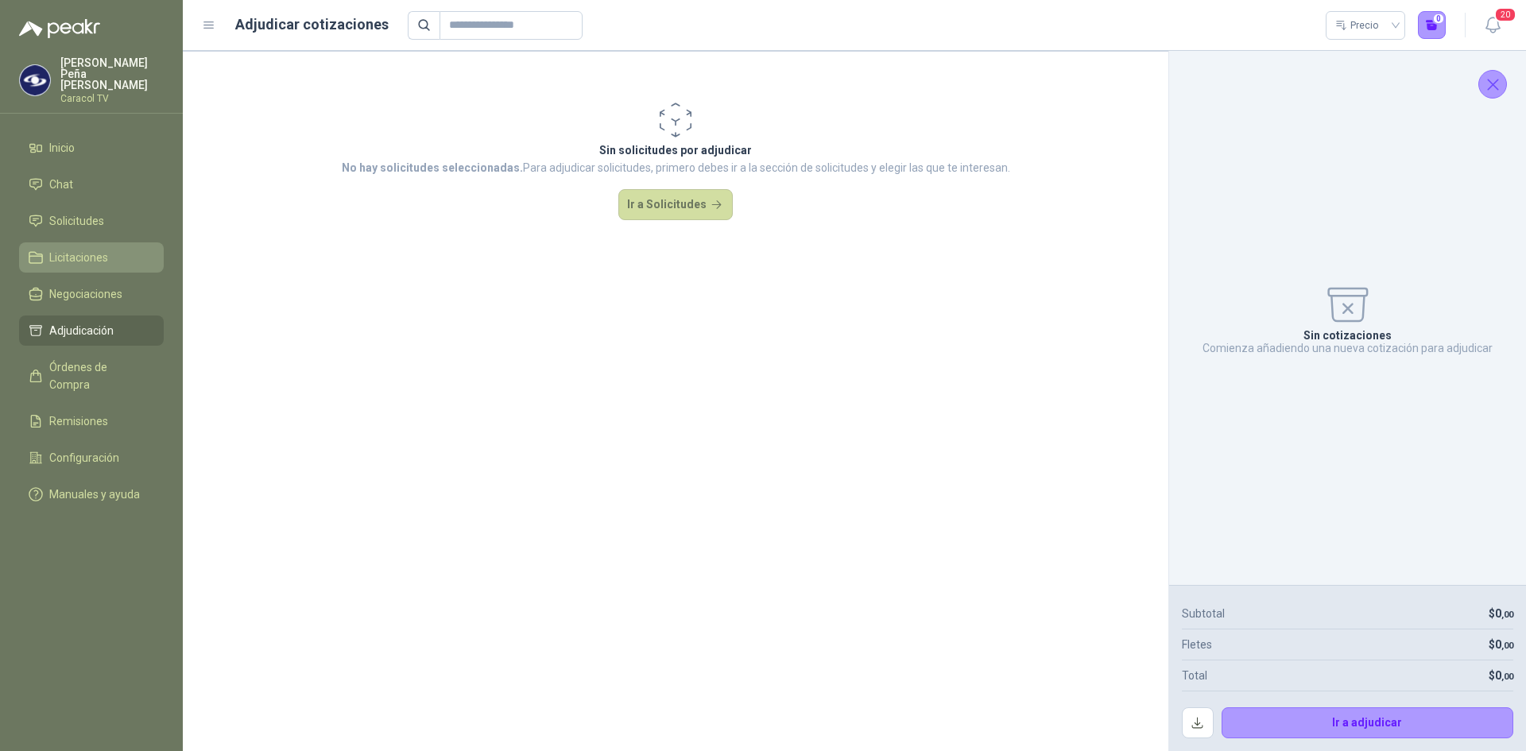
click at [81, 249] on span "Licitaciones" at bounding box center [78, 257] width 59 height 17
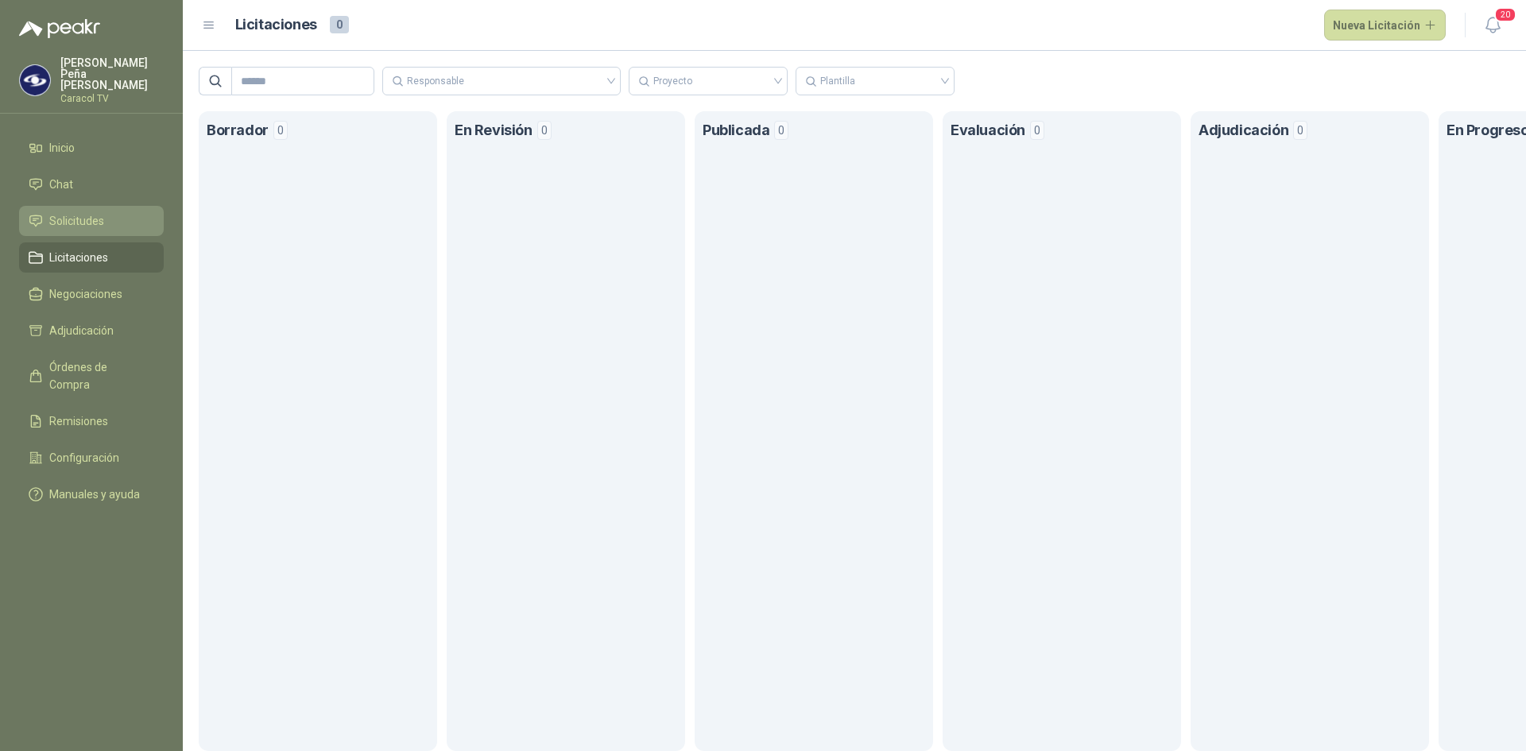
click at [87, 212] on span "Solicitudes" at bounding box center [76, 220] width 55 height 17
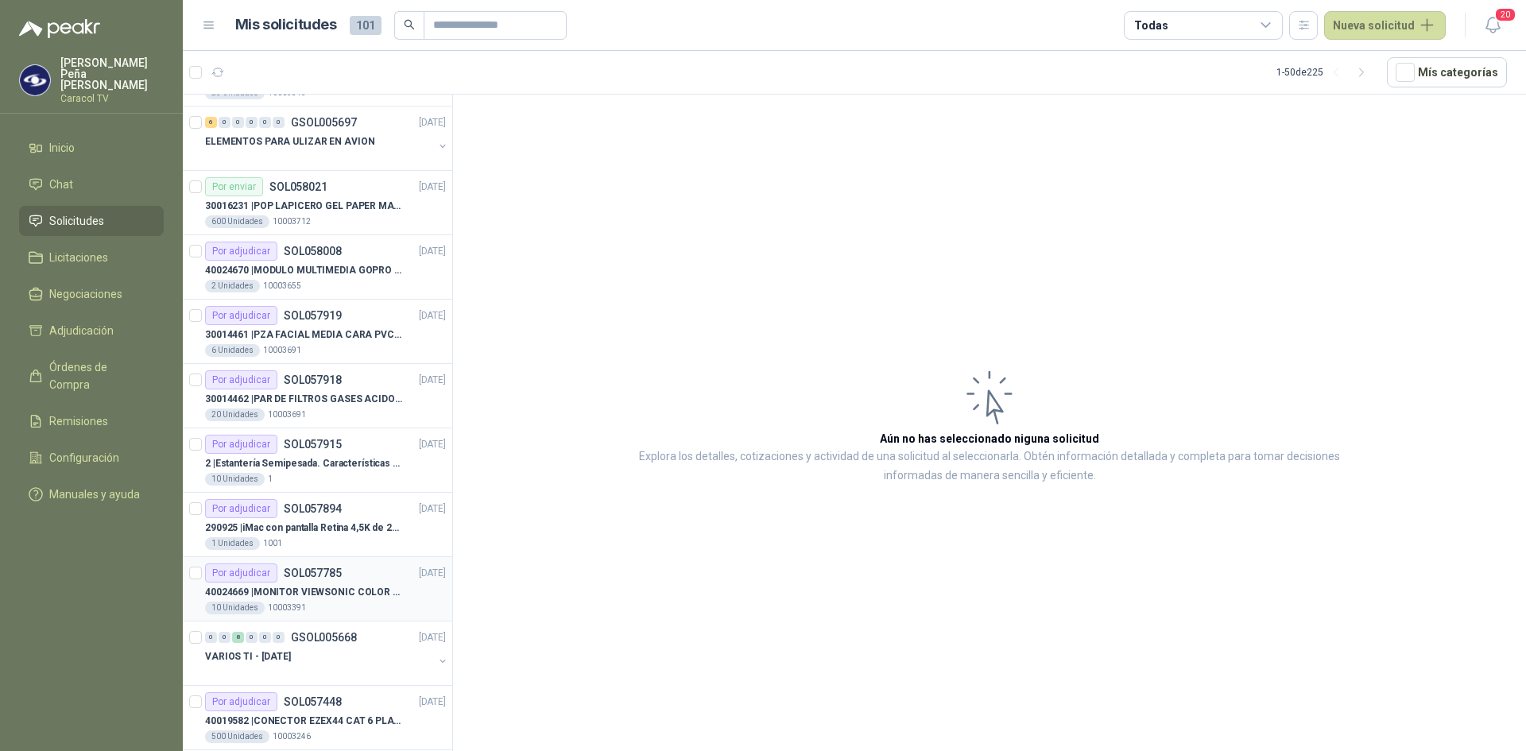
scroll to position [79, 0]
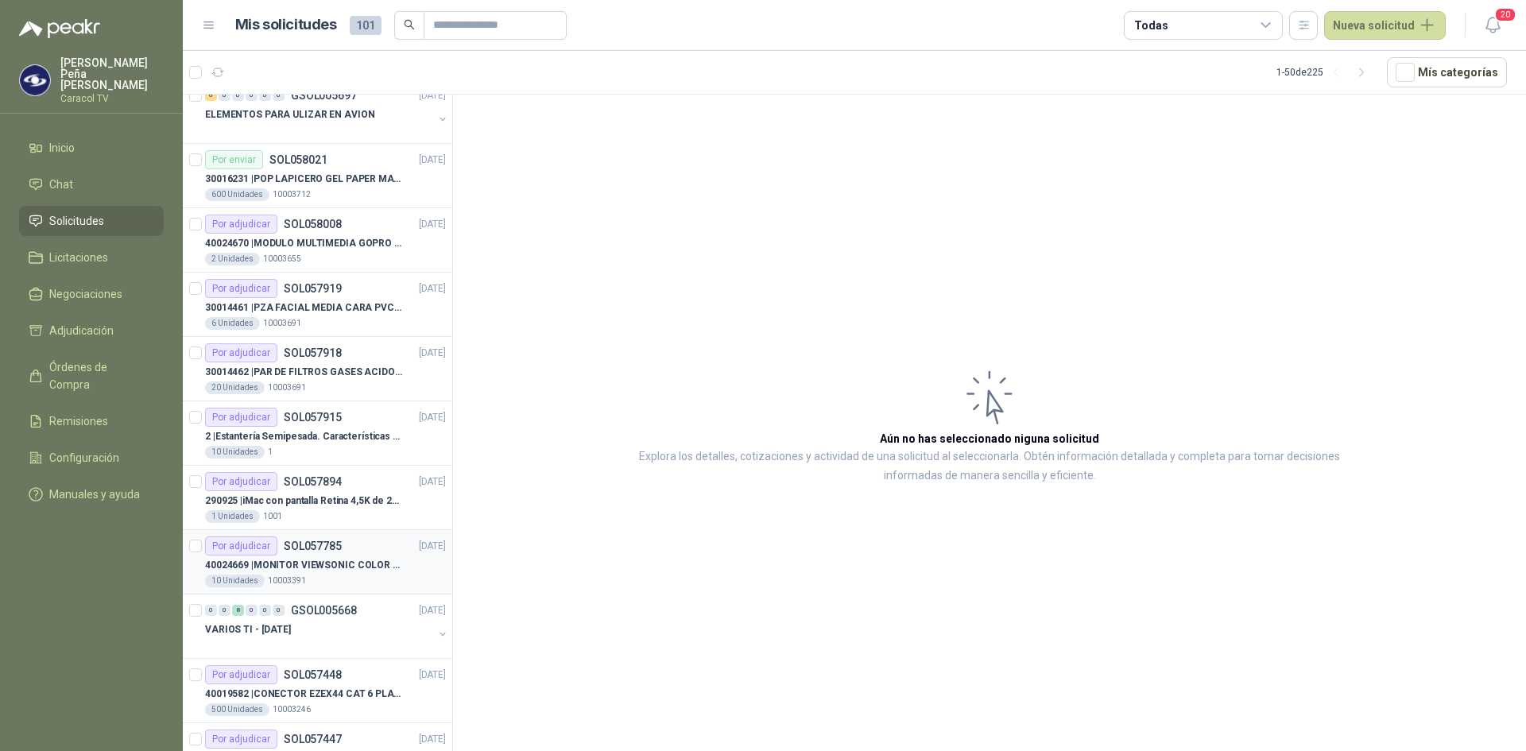
click at [324, 565] on p "40024669 | MONITOR VIEWSONIC COLOR PRO VP2786-4K" at bounding box center [304, 565] width 198 height 15
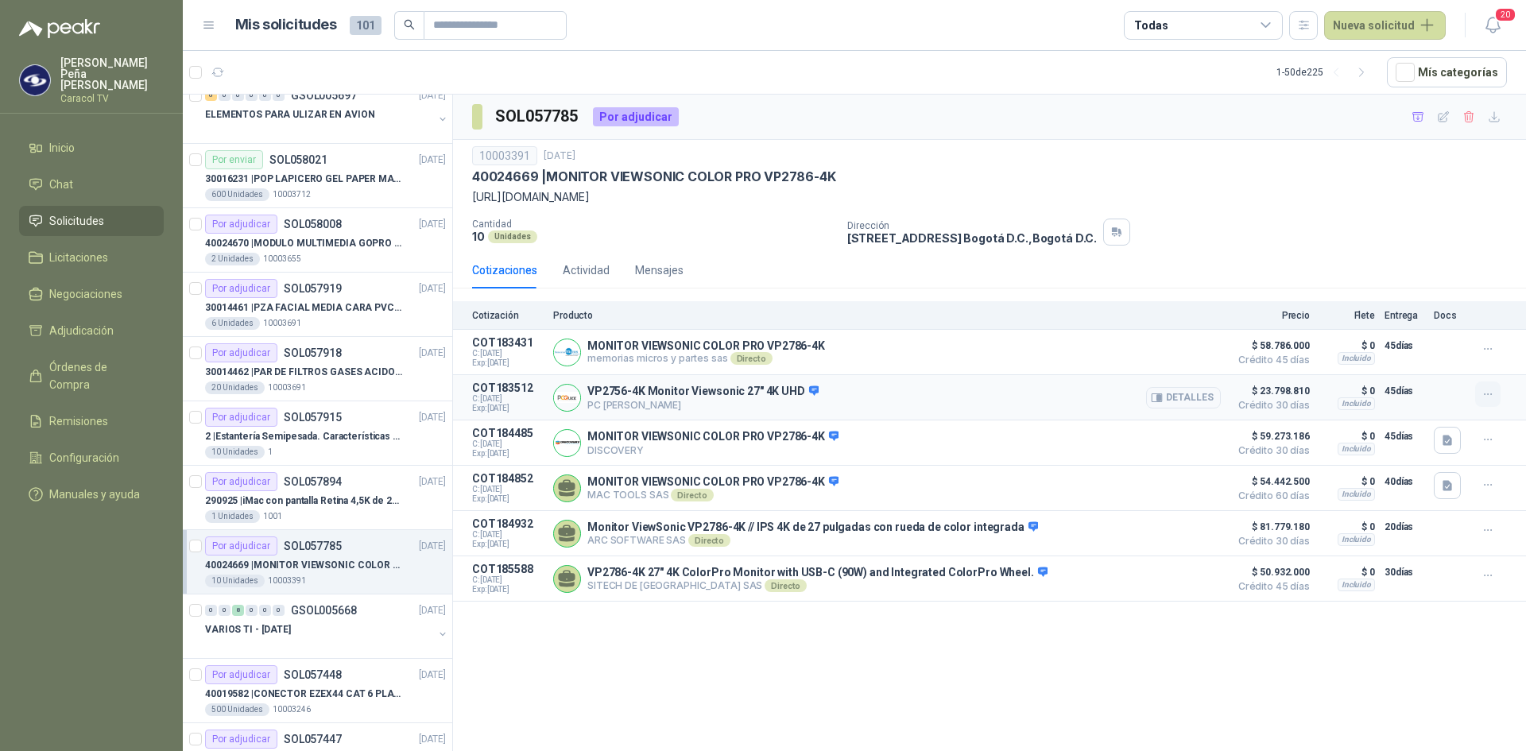
click at [1483, 395] on icon "button" at bounding box center [1489, 395] width 14 height 14
click at [1480, 367] on button "Ignorar" at bounding box center [1456, 359] width 127 height 25
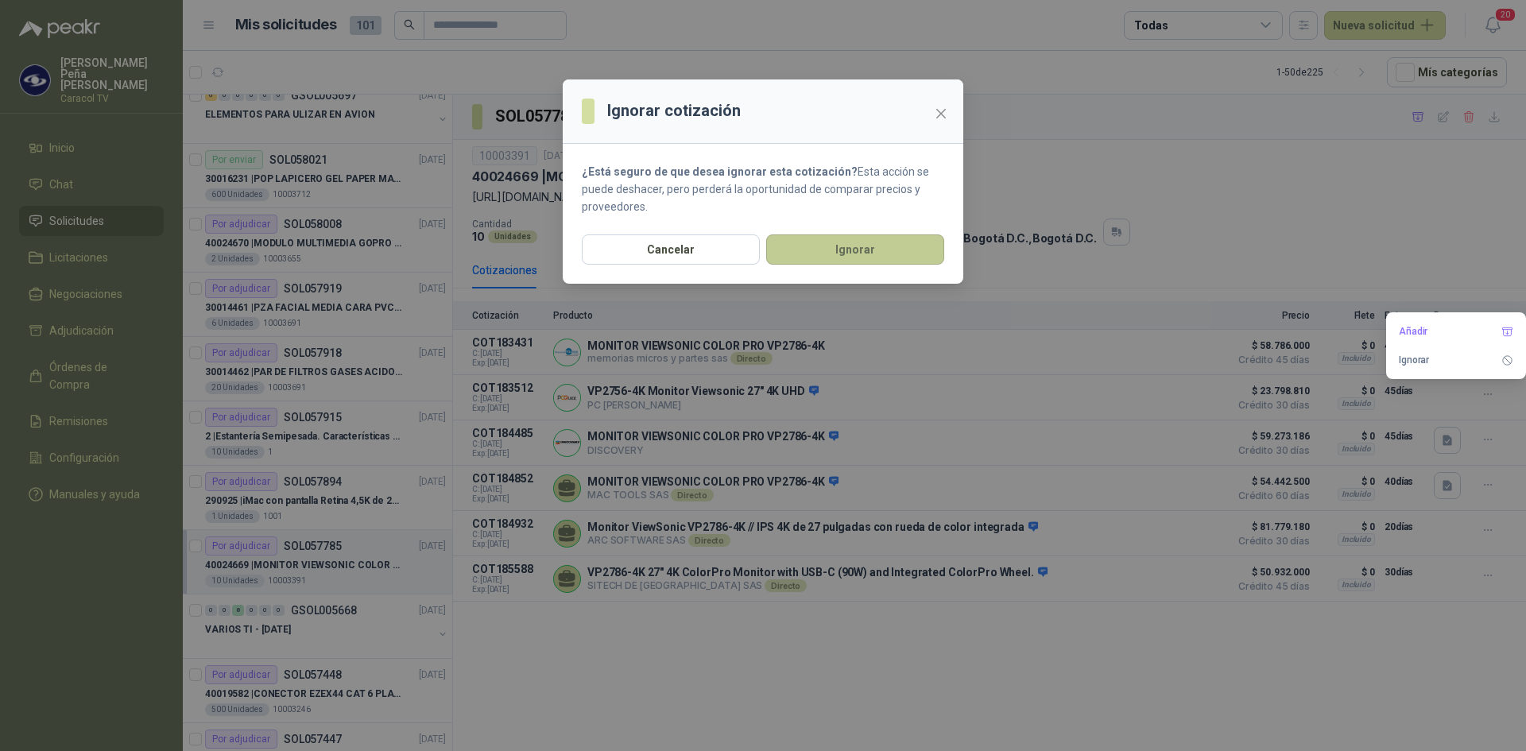
click at [828, 254] on button "Ignorar" at bounding box center [855, 250] width 178 height 30
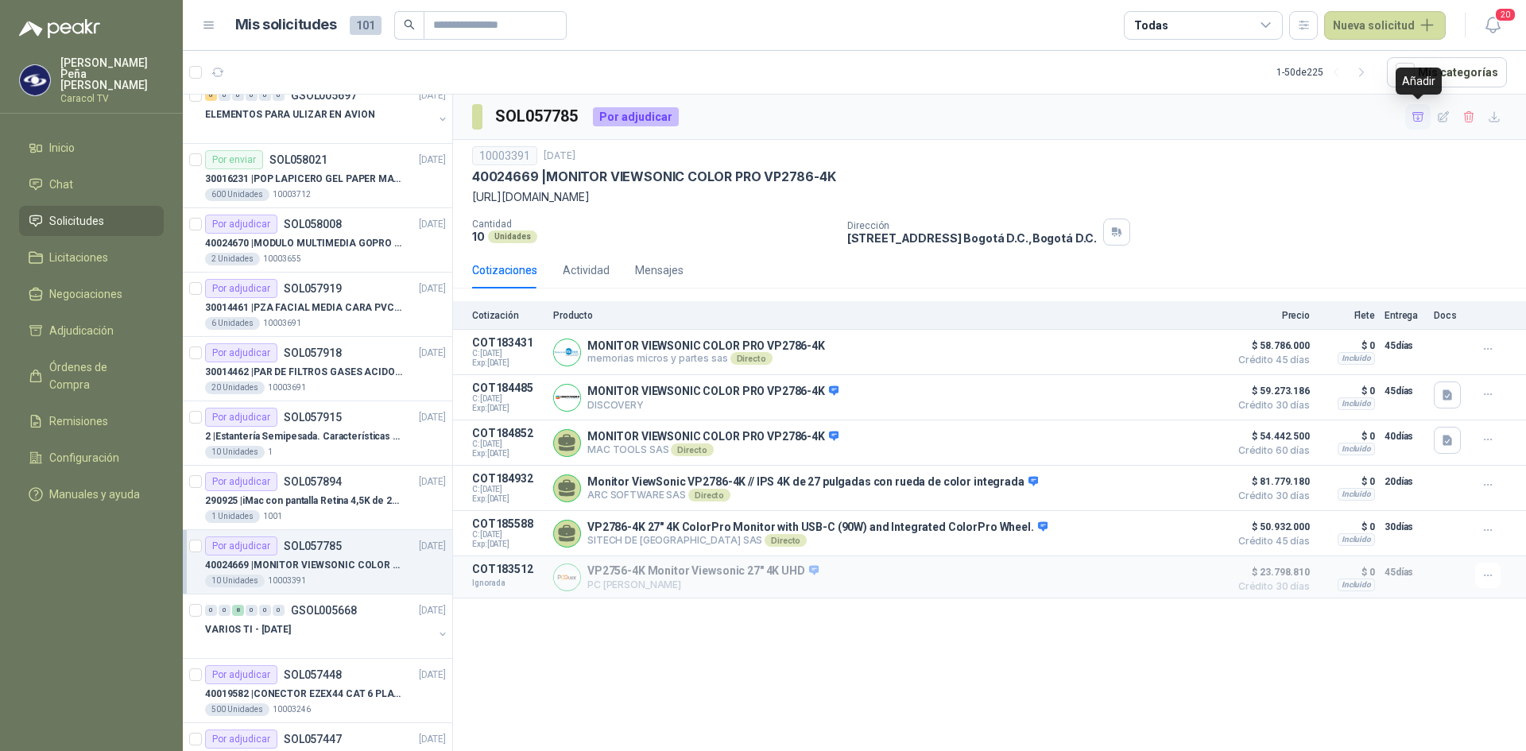
click at [1418, 111] on icon "button" at bounding box center [1419, 118] width 14 height 14
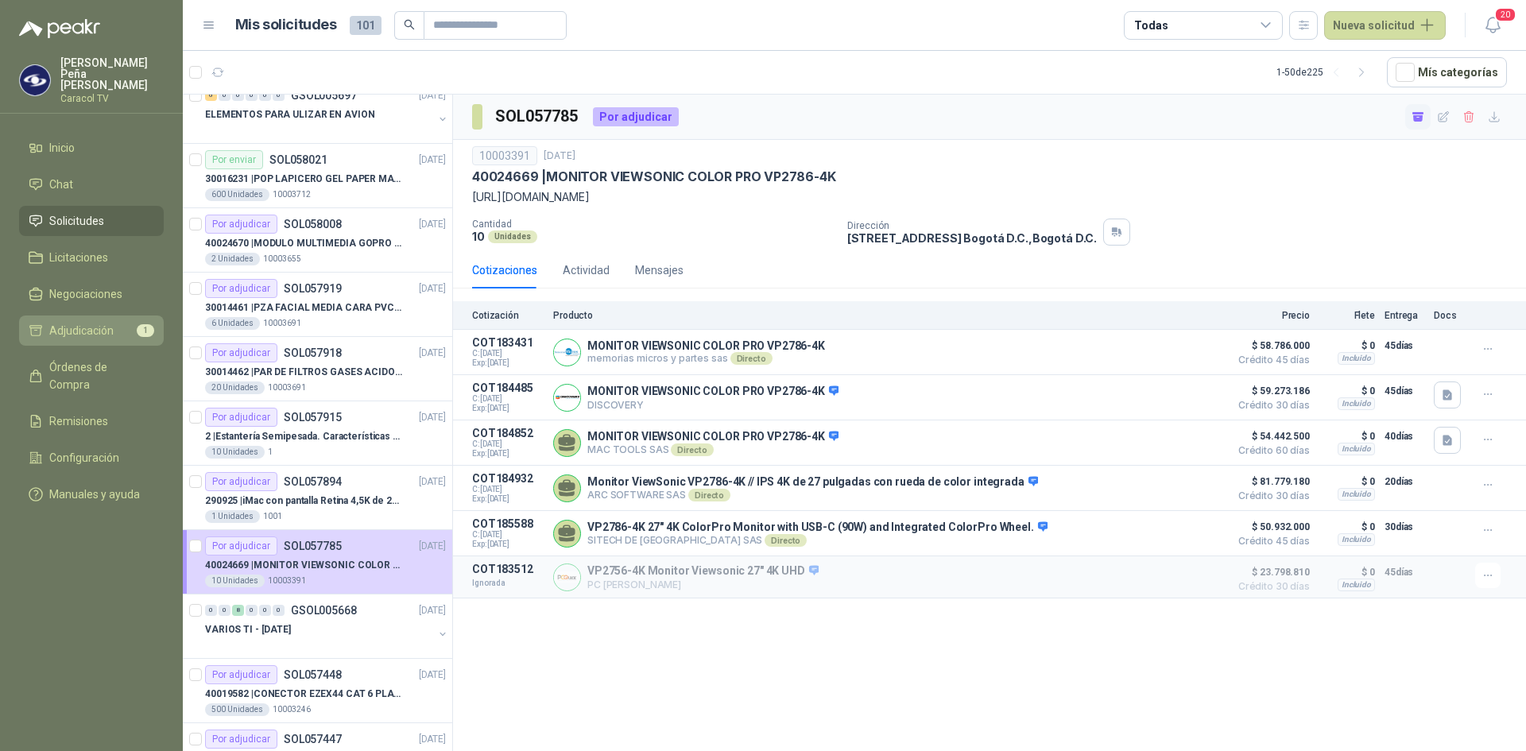
click at [89, 324] on span "Adjudicación" at bounding box center [81, 330] width 64 height 17
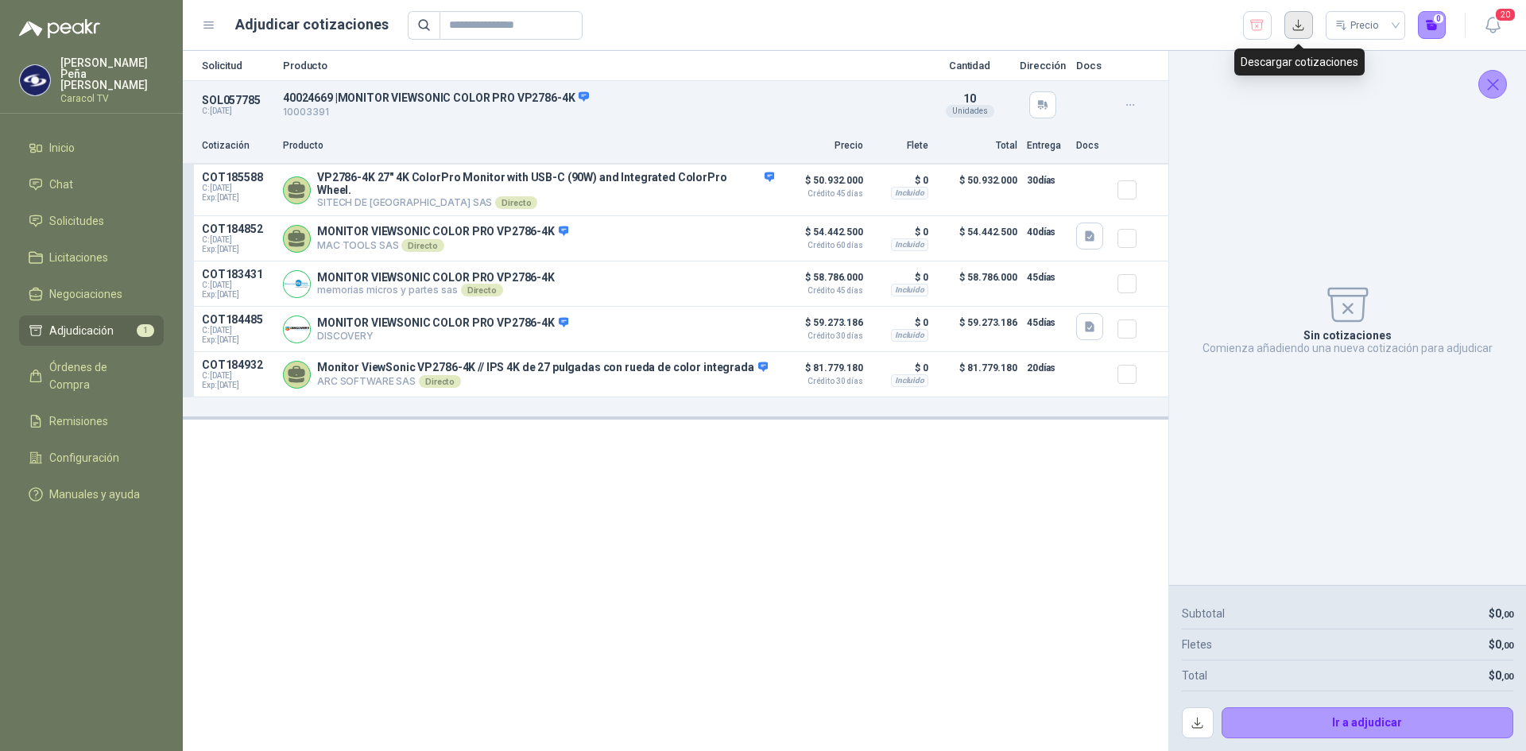
click at [1298, 21] on button "button" at bounding box center [1299, 25] width 29 height 29
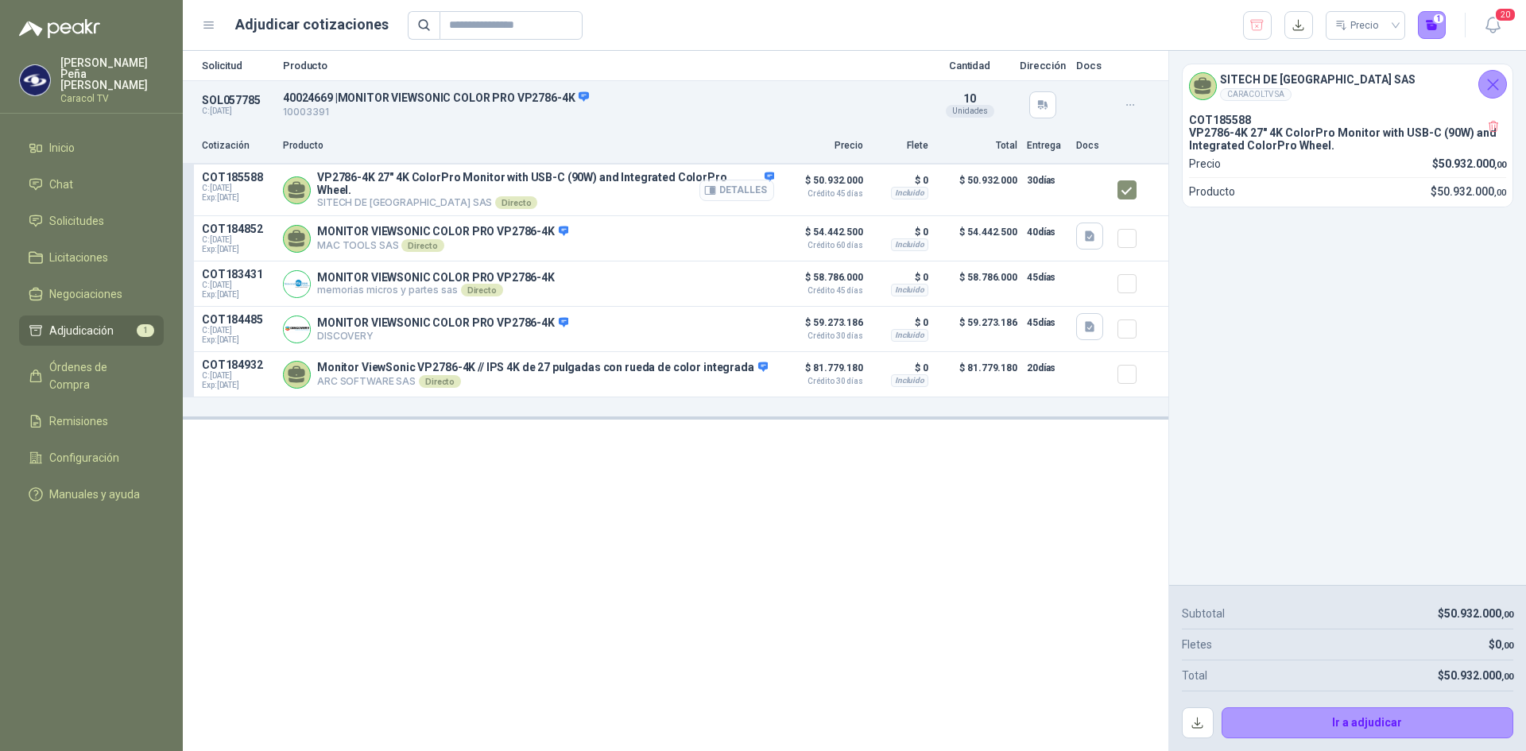
click at [757, 184] on button "Detalles" at bounding box center [737, 190] width 75 height 21
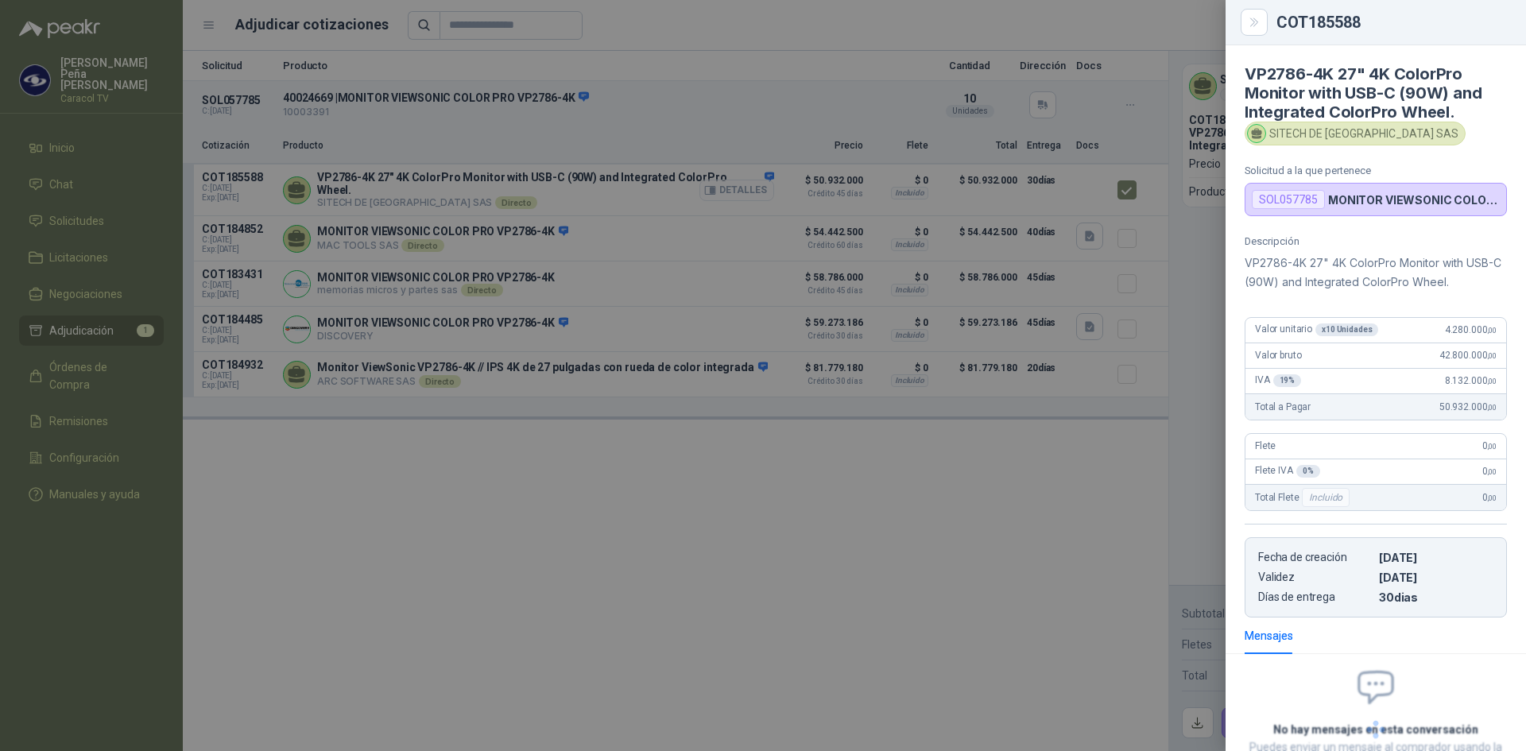
scroll to position [122, 0]
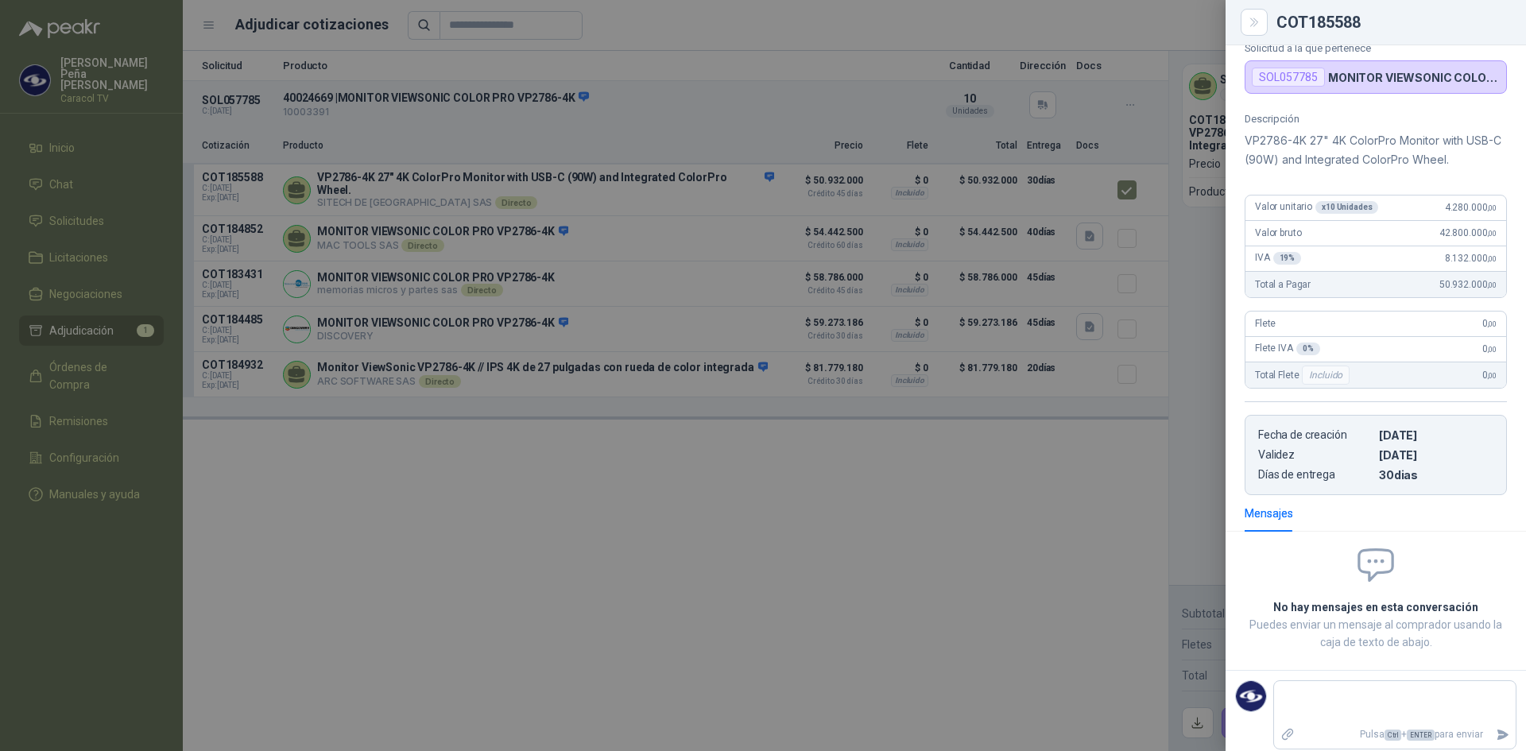
click at [623, 184] on div at bounding box center [763, 375] width 1526 height 751
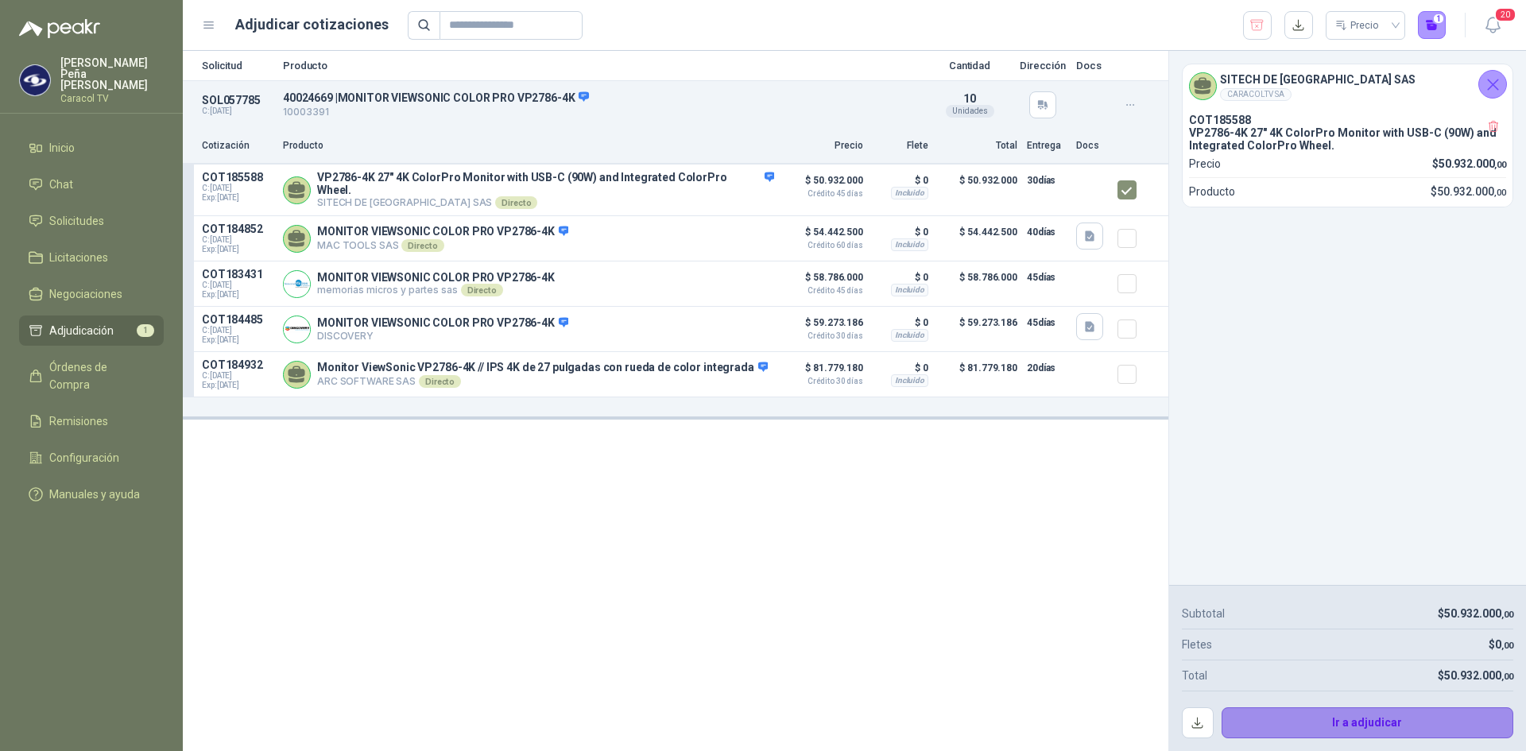
click at [1307, 715] on button "Ir a adjudicar" at bounding box center [1368, 724] width 293 height 32
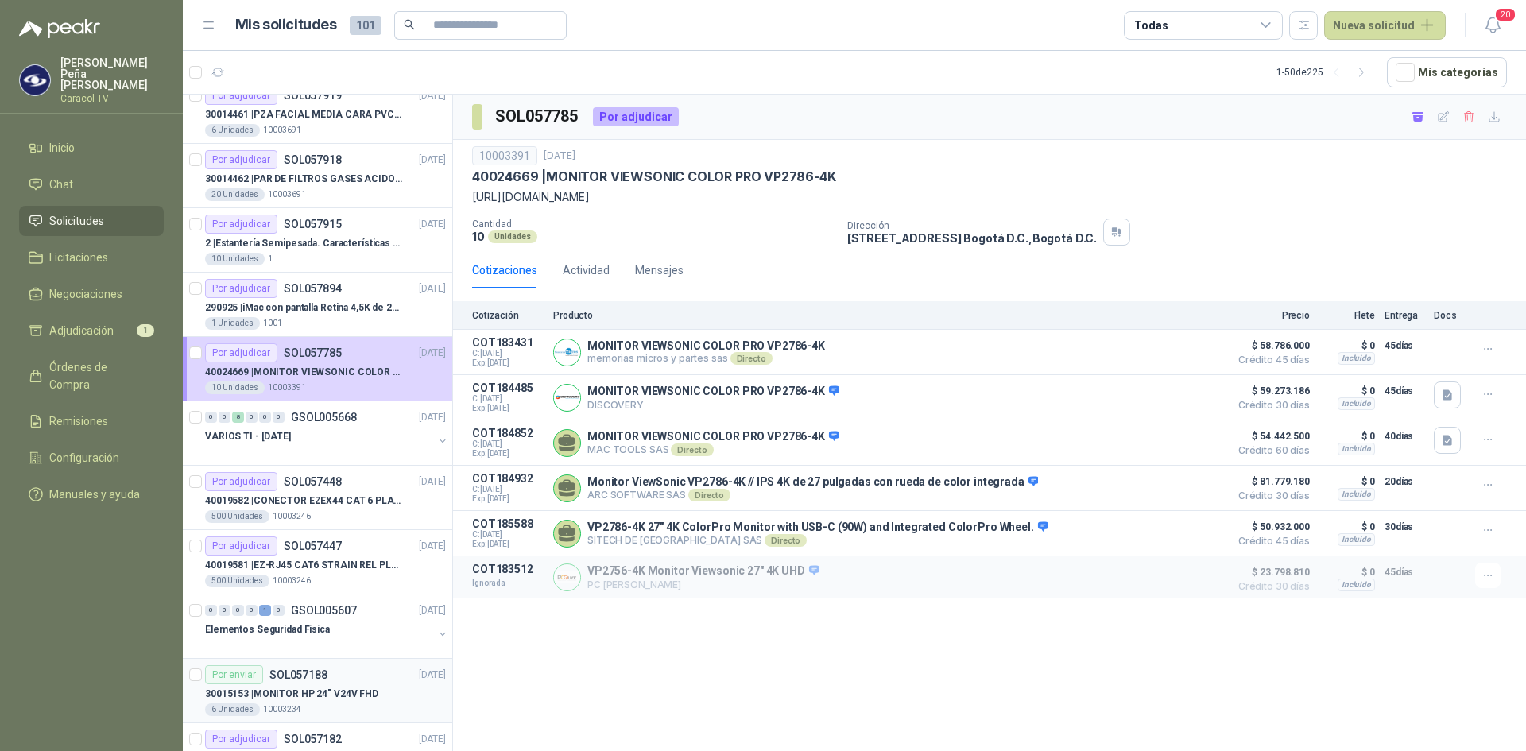
scroll to position [397, 0]
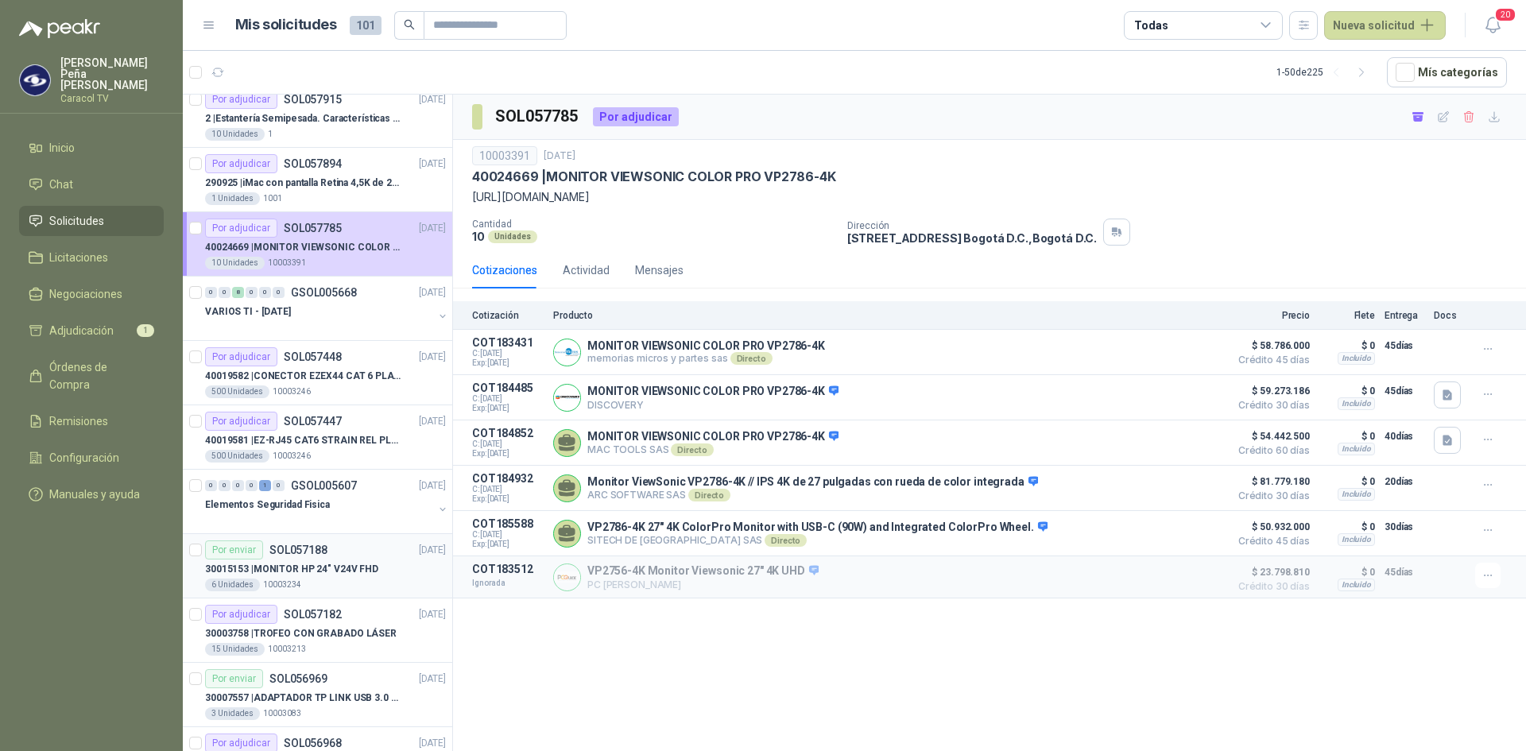
click at [316, 565] on p "30015153 | MONITOR HP 24" V24V FHD" at bounding box center [291, 569] width 173 height 15
